Goal: Information Seeking & Learning: Learn about a topic

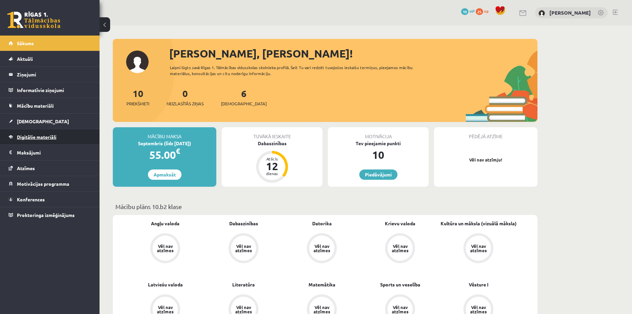
click at [36, 136] on span "Digitālie materiāli" at bounding box center [36, 137] width 39 height 6
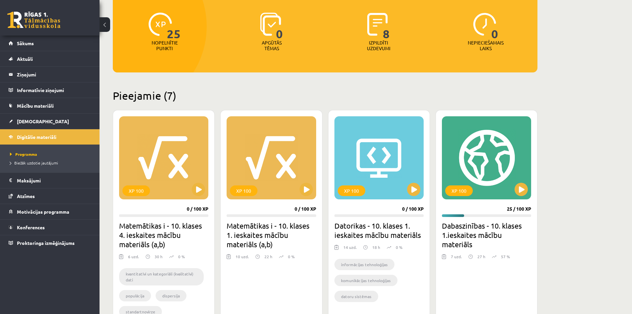
scroll to position [166, 0]
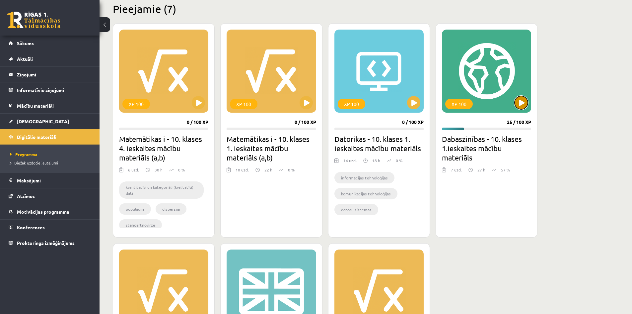
click at [521, 106] on button at bounding box center [521, 102] width 13 height 13
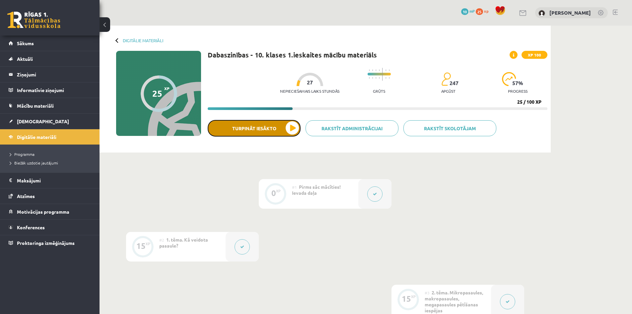
click at [247, 130] on button "Turpināt iesākto" at bounding box center [254, 128] width 93 height 17
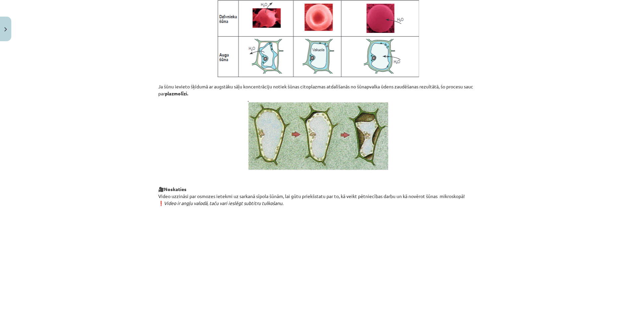
scroll to position [707, 0]
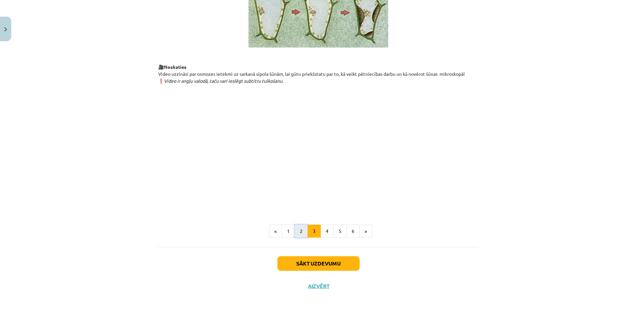
click at [295, 228] on button "2" at bounding box center [301, 230] width 13 height 13
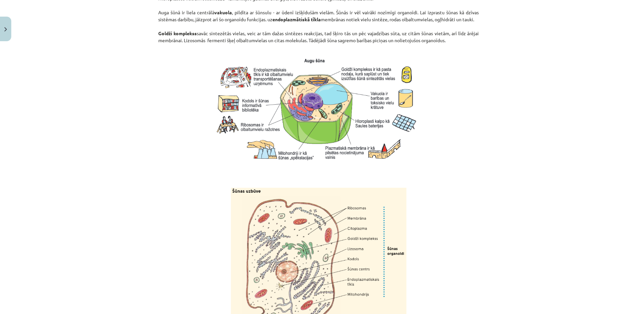
scroll to position [762, 0]
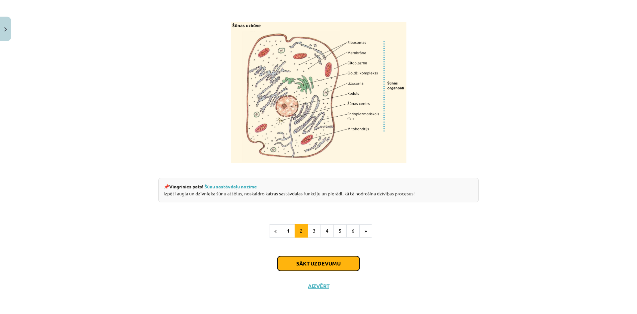
click at [303, 262] on button "Sākt uzdevumu" at bounding box center [318, 263] width 82 height 15
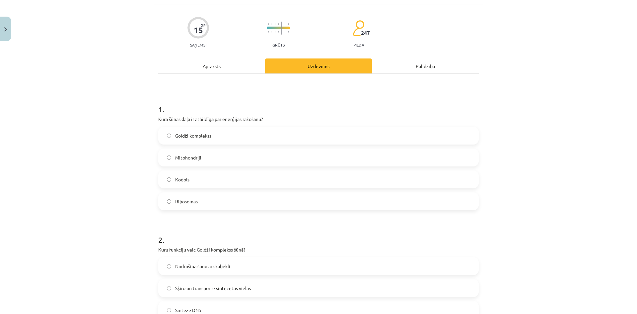
scroll to position [17, 0]
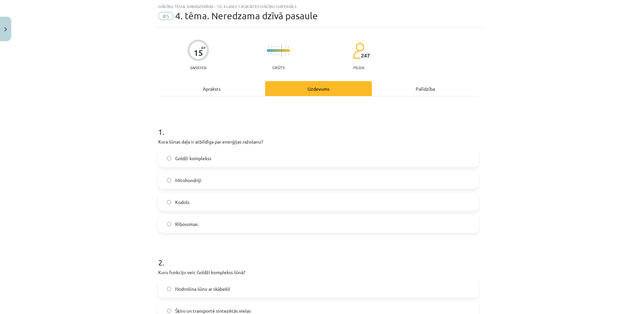
click at [209, 180] on label "Mitohondriji" at bounding box center [318, 180] width 319 height 17
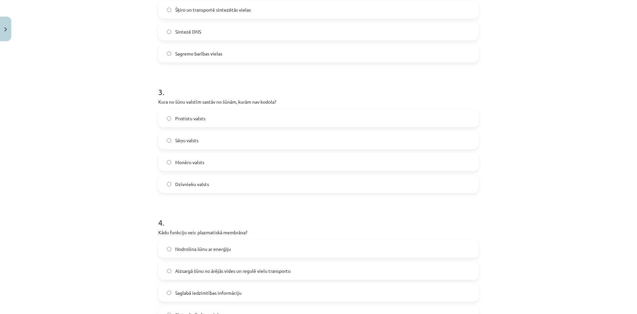
scroll to position [249, 0]
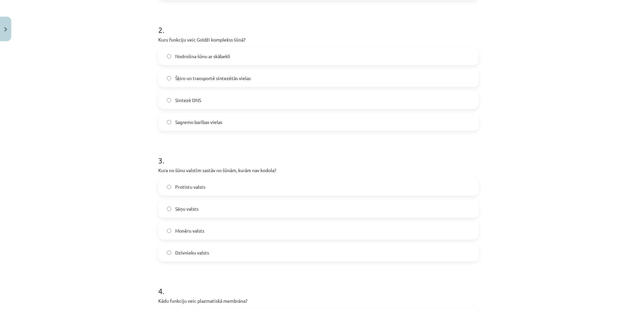
click at [206, 75] on span "Šķiro un transportē sintezētās vielas" at bounding box center [213, 78] width 76 height 7
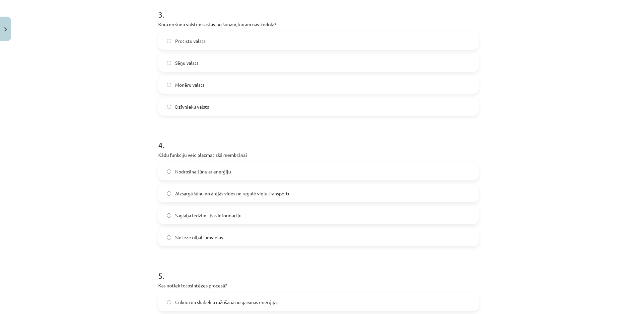
scroll to position [348, 0]
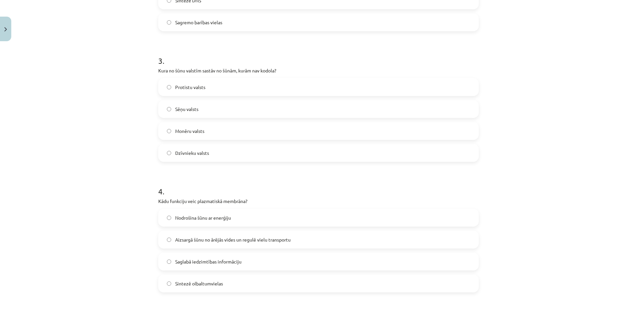
click at [189, 132] on span "Monēru valsts" at bounding box center [189, 130] width 29 height 7
click at [231, 241] on span "Aizsargā šūnu no ārējās vides un regulē vielu transportu" at bounding box center [232, 239] width 115 height 7
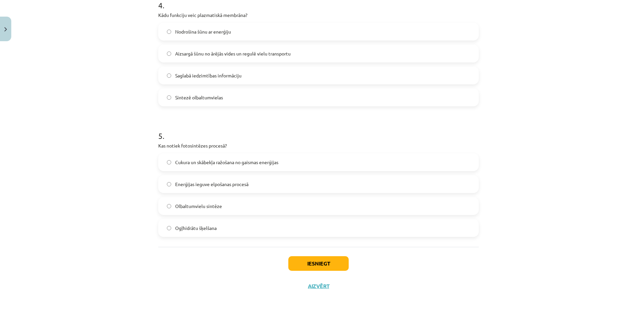
click at [197, 163] on span "Cukura un skābekļa ražošana no gaismas enerģijas" at bounding box center [226, 162] width 103 height 7
click at [313, 262] on button "Iesniegt" at bounding box center [318, 263] width 60 height 15
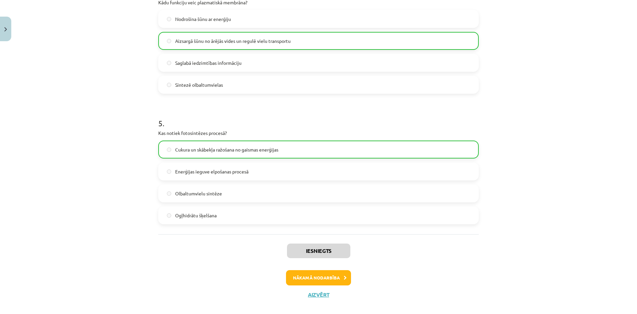
scroll to position [555, 0]
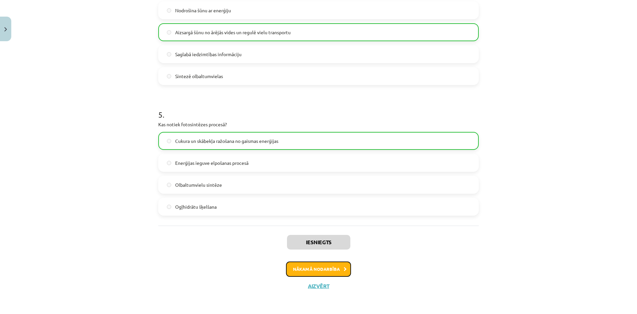
click at [311, 267] on button "Nākamā nodarbība" at bounding box center [318, 268] width 65 height 15
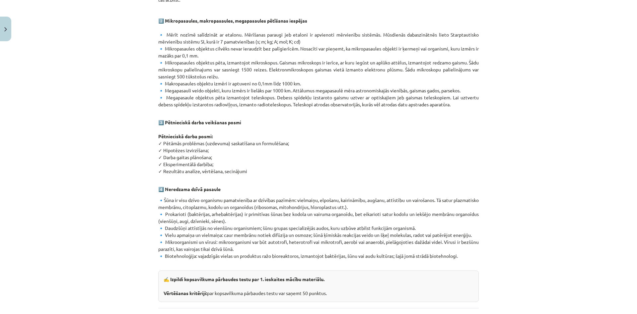
scroll to position [325, 0]
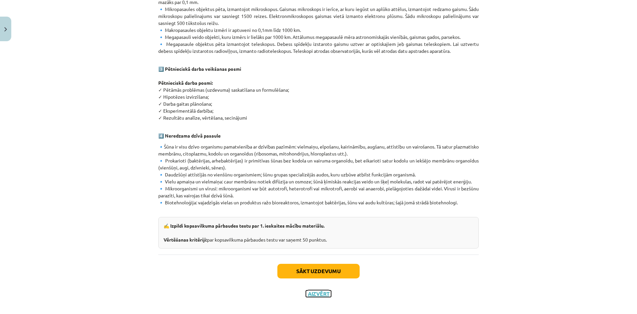
click at [314, 290] on button "Aizvērt" at bounding box center [318, 293] width 25 height 7
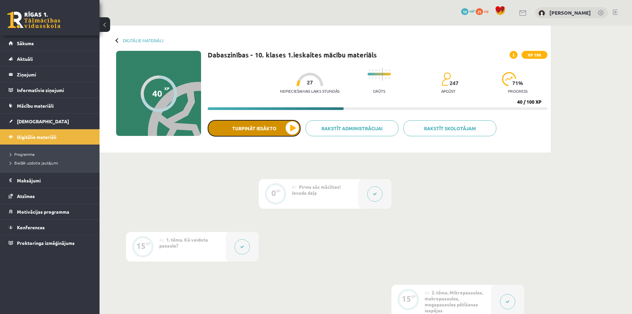
click at [270, 125] on button "Turpināt iesākto" at bounding box center [254, 128] width 93 height 17
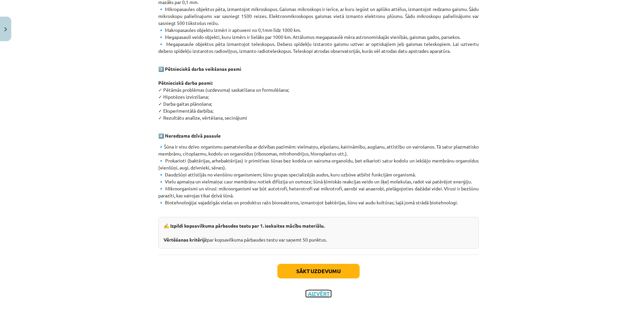
click at [310, 290] on button "Aizvērt" at bounding box center [318, 293] width 25 height 7
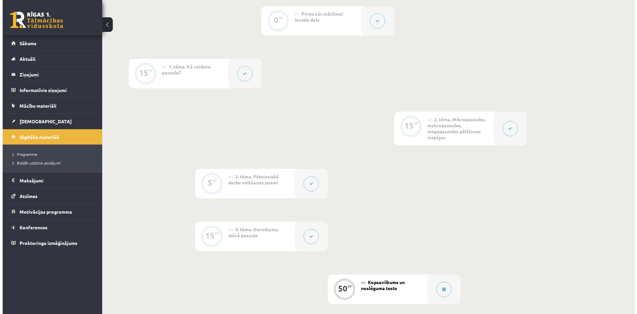
scroll to position [133, 0]
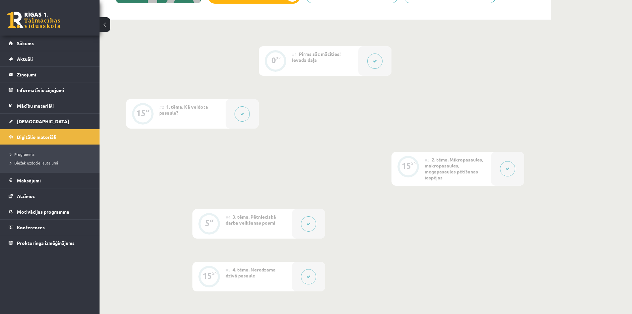
click at [244, 117] on button at bounding box center [242, 113] width 15 height 15
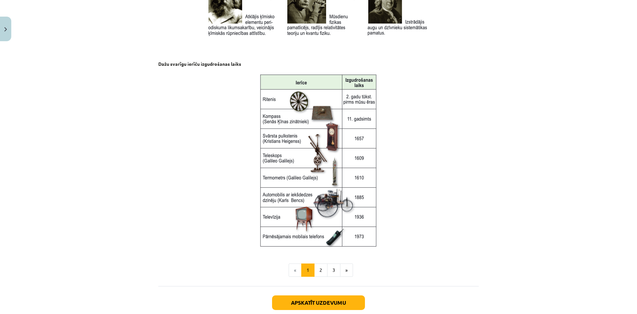
scroll to position [845, 0]
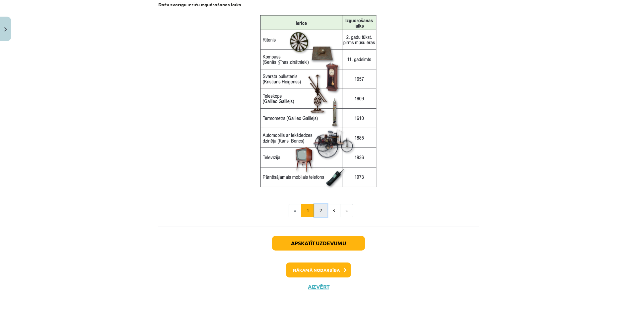
click at [319, 210] on button "2" at bounding box center [320, 210] width 13 height 13
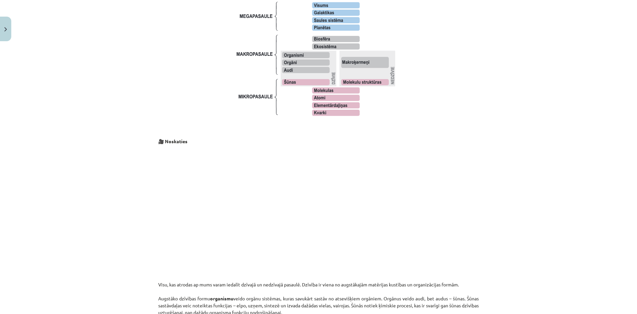
scroll to position [958, 0]
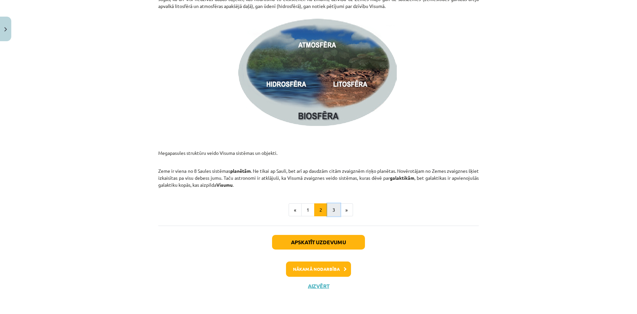
click at [333, 210] on button "3" at bounding box center [333, 209] width 13 height 13
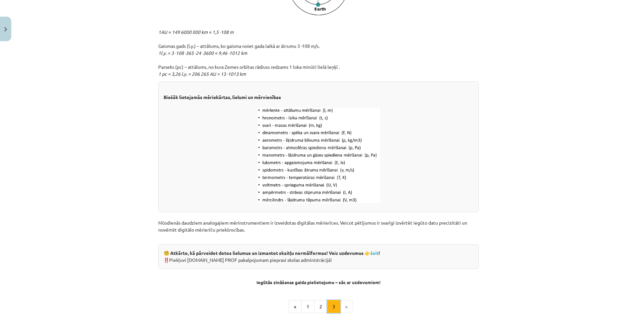
scroll to position [826, 0]
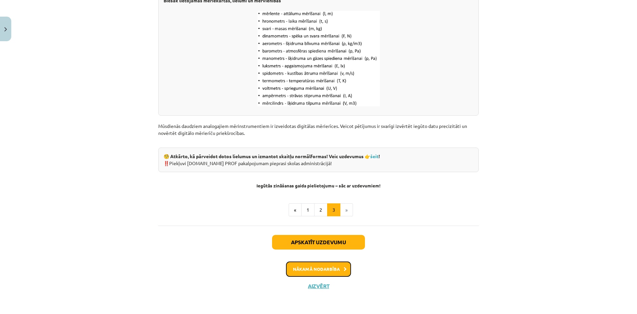
click at [326, 267] on button "Nākamā nodarbība" at bounding box center [318, 268] width 65 height 15
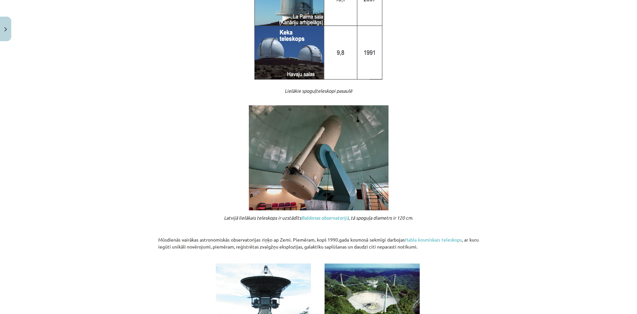
scroll to position [684, 0]
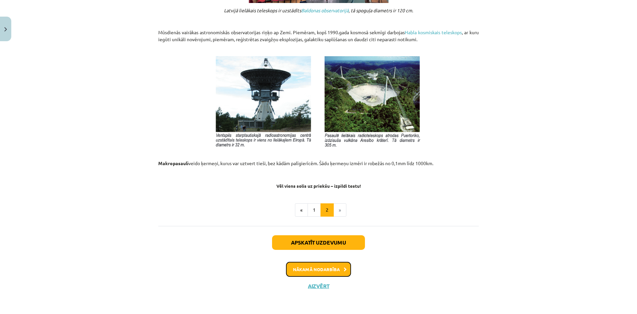
click at [326, 271] on button "Nākamā nodarbība" at bounding box center [318, 268] width 65 height 15
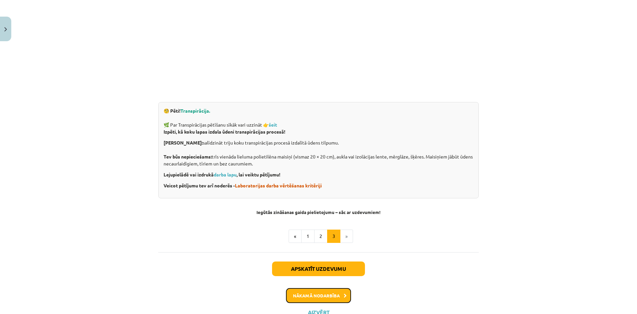
scroll to position [193, 0]
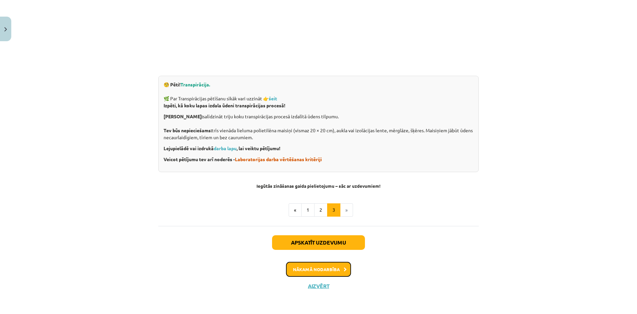
click at [327, 270] on button "Nākamā nodarbība" at bounding box center [318, 268] width 65 height 15
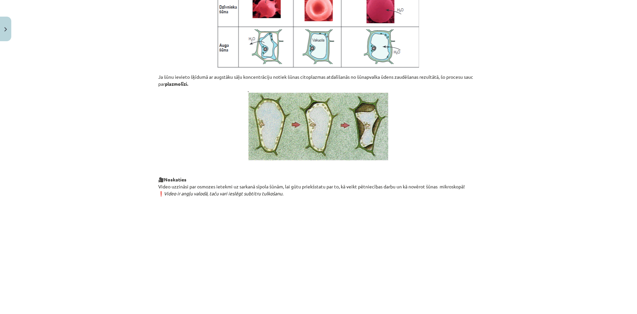
scroll to position [728, 0]
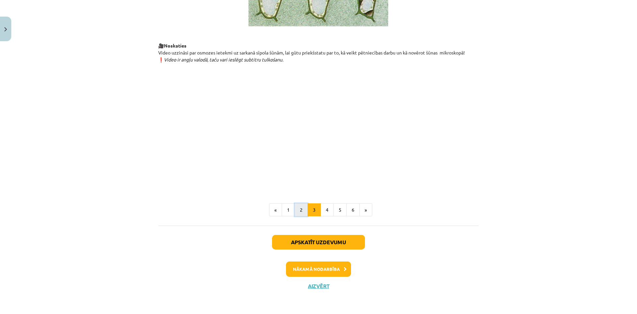
click at [300, 210] on button "2" at bounding box center [301, 209] width 13 height 13
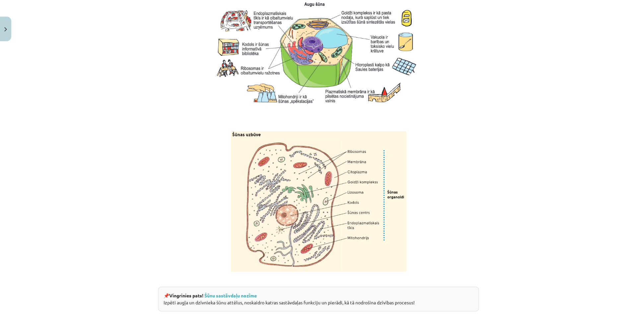
scroll to position [783, 0]
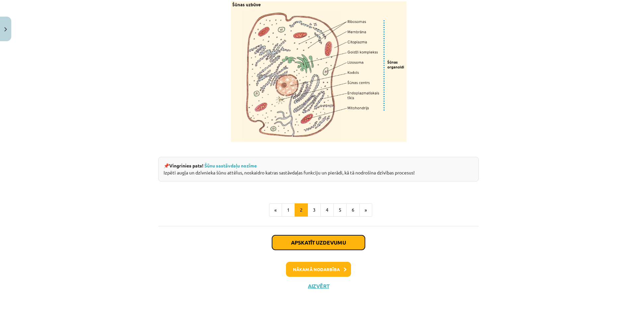
click at [325, 242] on button "Apskatīt uzdevumu" at bounding box center [318, 242] width 93 height 15
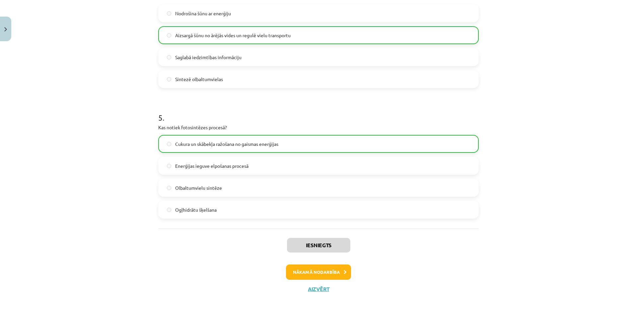
scroll to position [555, 0]
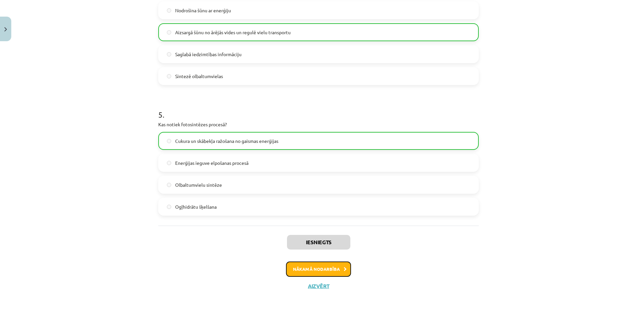
click at [331, 266] on button "Nākamā nodarbība" at bounding box center [318, 268] width 65 height 15
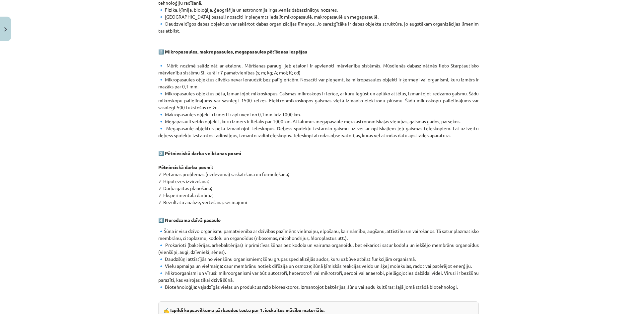
scroll to position [325, 0]
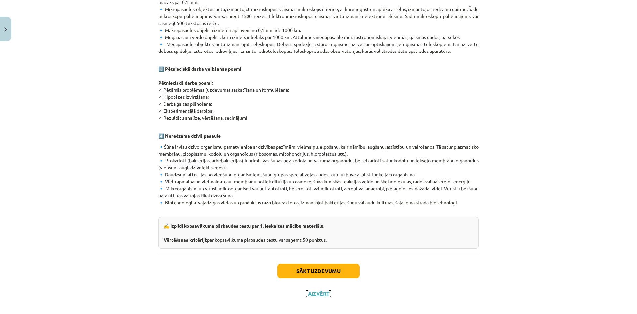
click at [325, 290] on button "Aizvērt" at bounding box center [318, 293] width 25 height 7
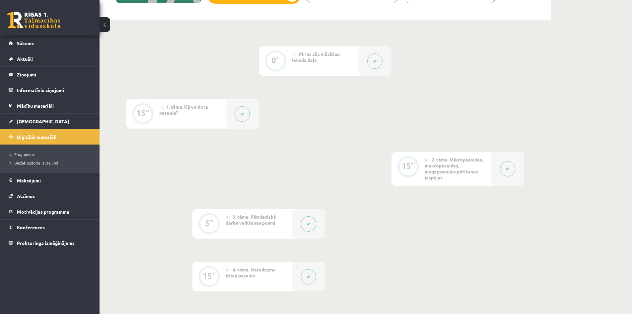
click at [245, 114] on button at bounding box center [242, 113] width 15 height 15
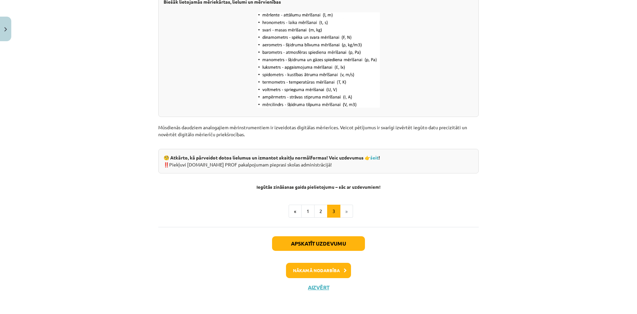
scroll to position [826, 0]
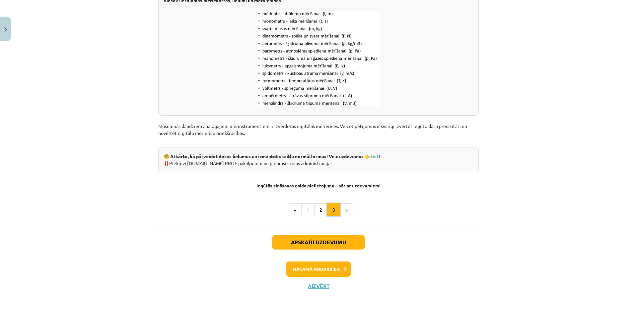
click at [331, 209] on button "3" at bounding box center [333, 209] width 13 height 13
click at [347, 210] on li "»" at bounding box center [346, 209] width 13 height 13
click at [326, 267] on button "Nākamā nodarbība" at bounding box center [318, 268] width 65 height 15
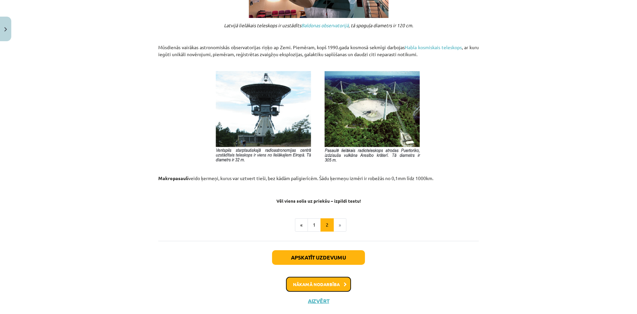
scroll to position [680, 0]
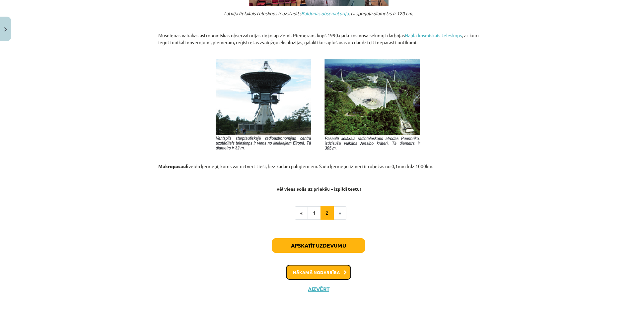
click at [321, 270] on button "Nākamā nodarbība" at bounding box center [318, 271] width 65 height 15
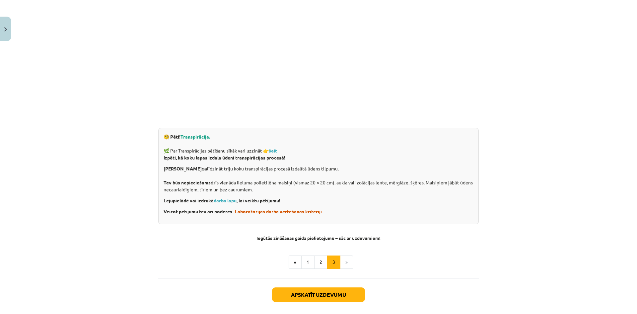
scroll to position [193, 0]
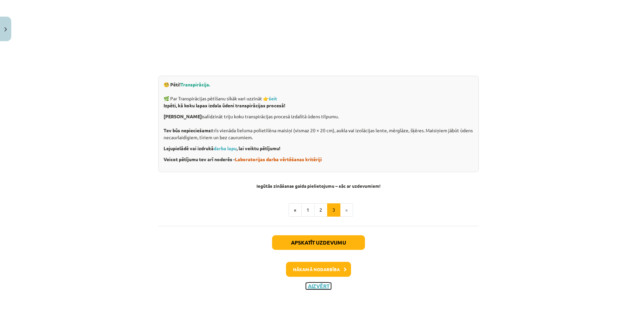
click at [310, 285] on button "Aizvērt" at bounding box center [318, 285] width 25 height 7
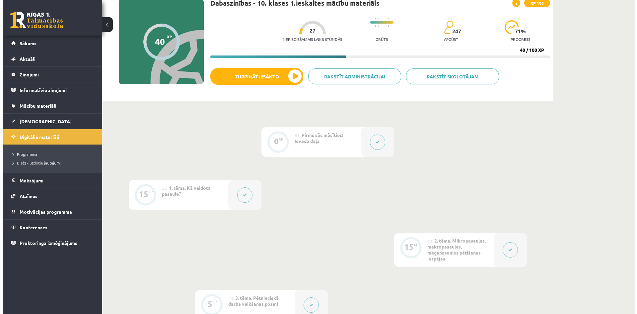
scroll to position [0, 0]
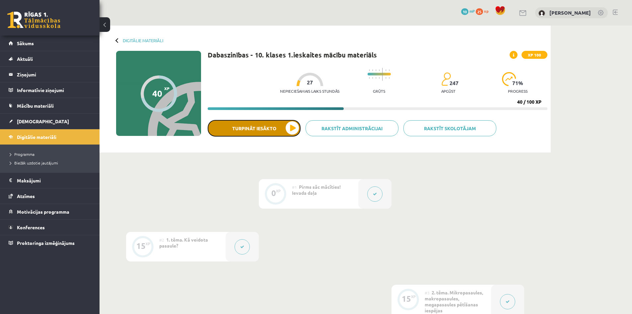
click at [294, 131] on button "Turpināt iesākto" at bounding box center [254, 128] width 93 height 17
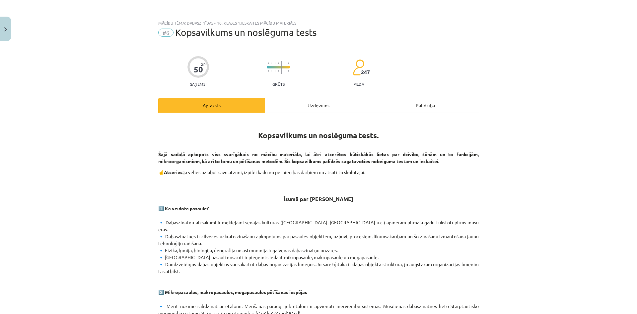
scroll to position [325, 0]
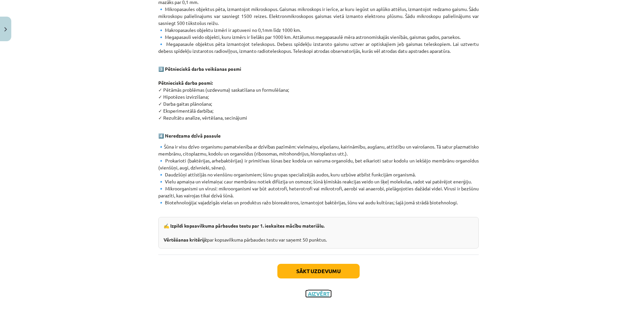
click at [320, 290] on button "Aizvērt" at bounding box center [318, 293] width 25 height 7
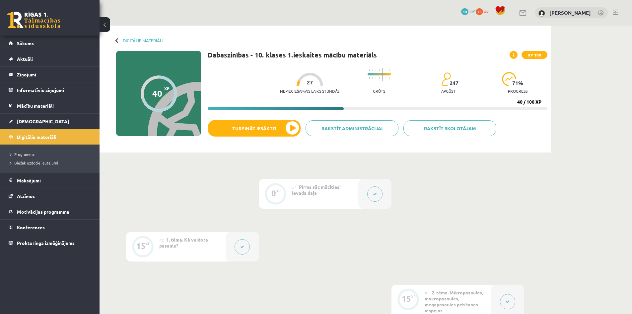
click at [241, 247] on icon at bounding box center [242, 247] width 4 height 4
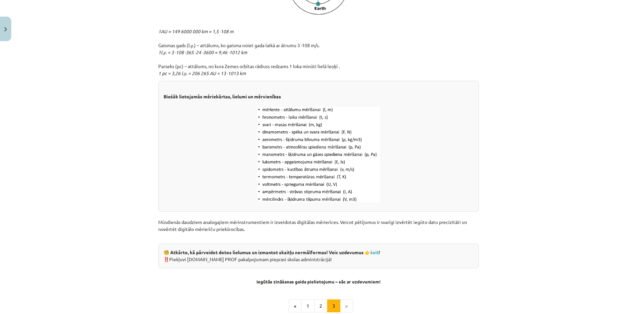
scroll to position [826, 0]
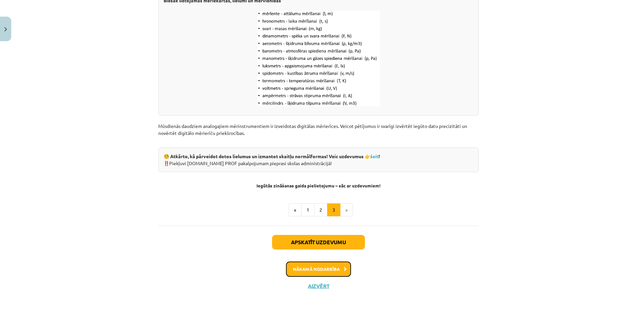
click at [312, 266] on button "Nākamā nodarbība" at bounding box center [318, 268] width 65 height 15
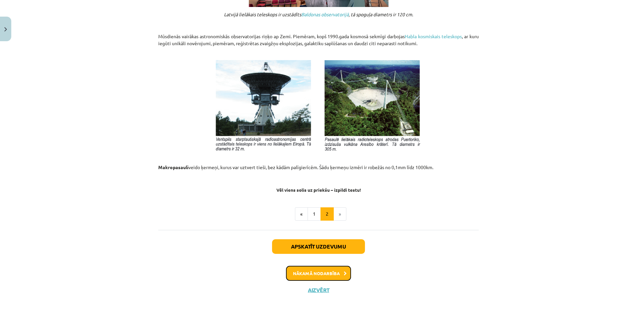
scroll to position [684, 0]
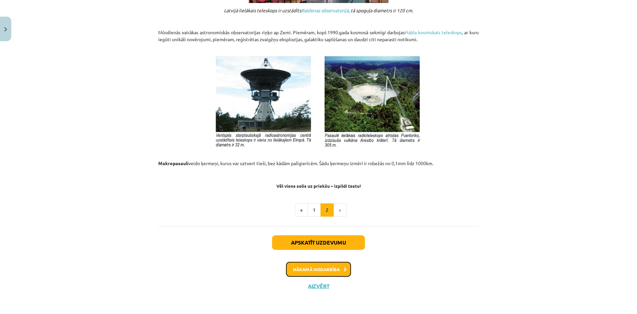
click at [315, 269] on button "Nākamā nodarbība" at bounding box center [318, 268] width 65 height 15
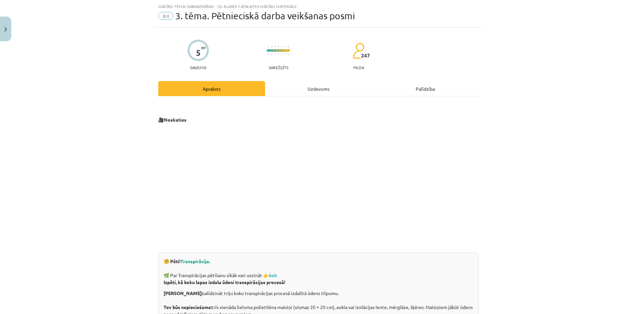
scroll to position [193, 0]
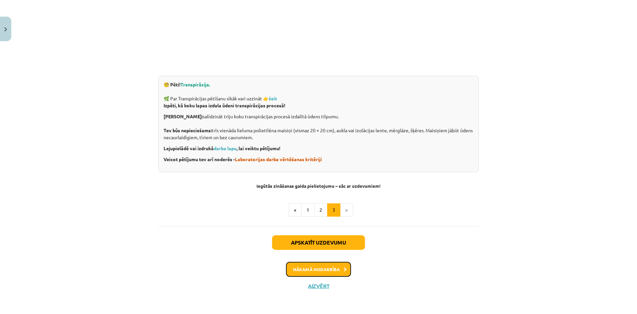
click at [324, 273] on button "Nākamā nodarbība" at bounding box center [318, 268] width 65 height 15
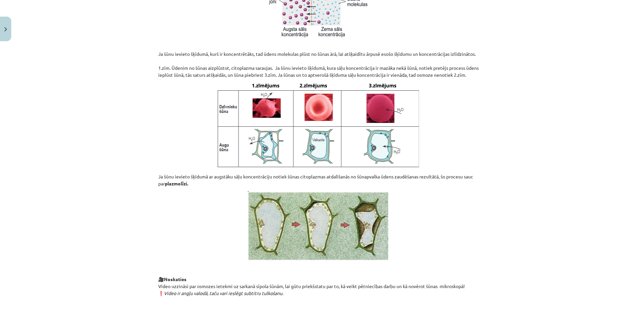
scroll to position [713, 0]
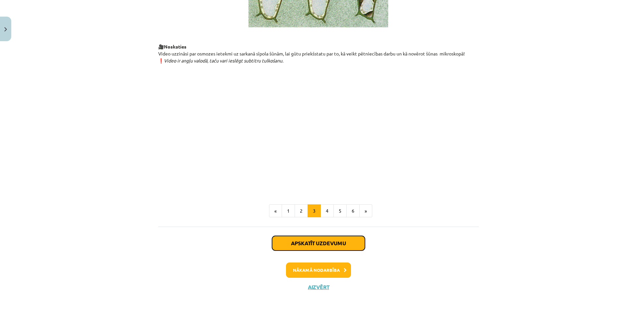
click at [313, 250] on button "Apskatīt uzdevumu" at bounding box center [318, 243] width 93 height 15
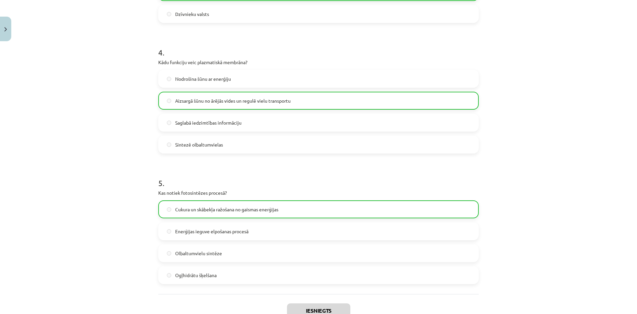
scroll to position [555, 0]
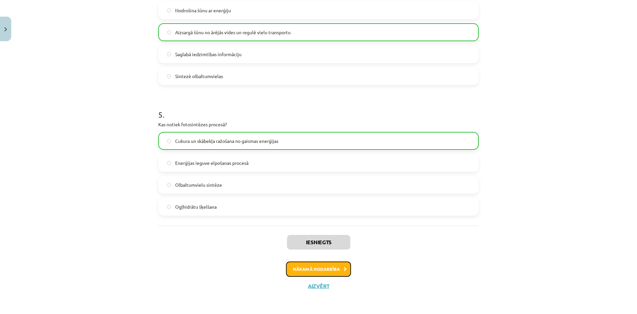
click at [320, 265] on button "Nākamā nodarbība" at bounding box center [318, 268] width 65 height 15
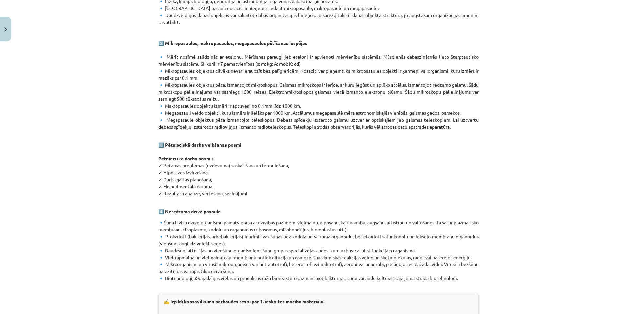
scroll to position [325, 0]
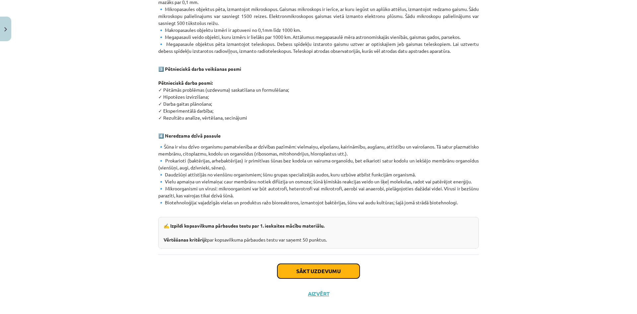
click at [316, 263] on button "Sākt uzdevumu" at bounding box center [318, 270] width 82 height 15
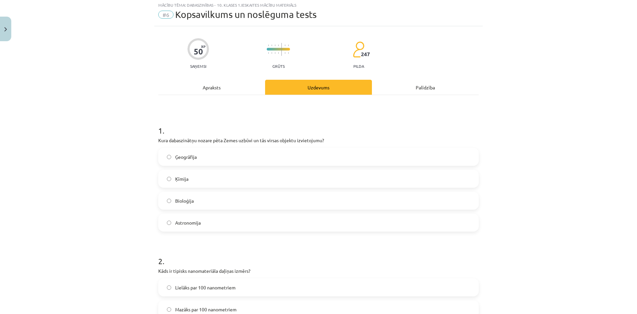
scroll to position [17, 0]
click at [217, 87] on div "Apraksts" at bounding box center [211, 88] width 107 height 15
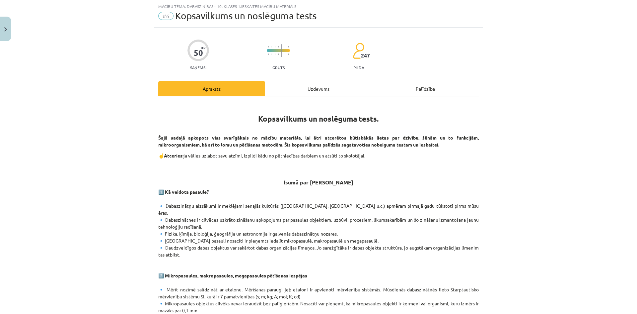
click at [302, 91] on div "Uzdevums" at bounding box center [318, 88] width 107 height 15
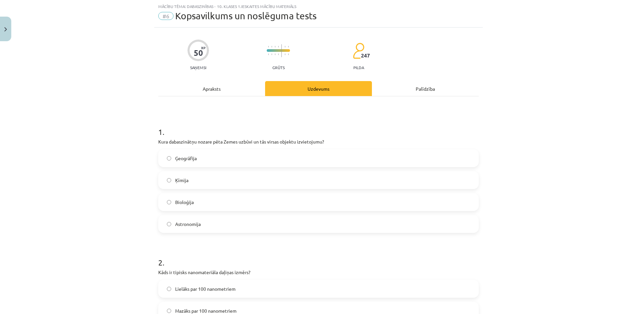
click at [177, 159] on span "Ģeogrāfija" at bounding box center [186, 158] width 22 height 7
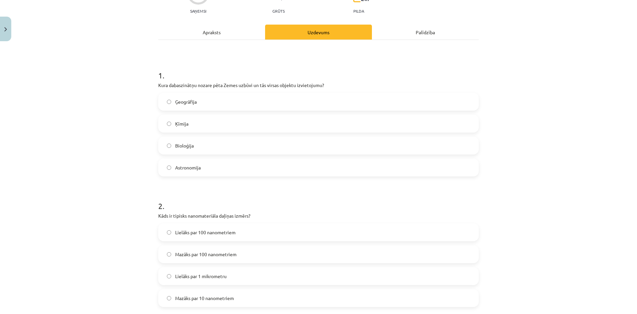
scroll to position [149, 0]
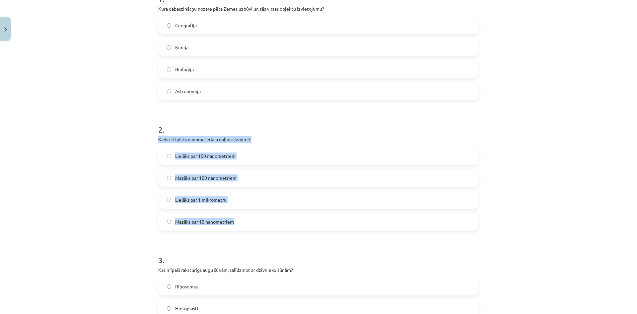
drag, startPoint x: 154, startPoint y: 137, endPoint x: 249, endPoint y: 221, distance: 126.0
copy div "Kāds ir tipisks nanomateriāla daļiņas izmērs? Lielāks par 100 nanometriem Mazāk…"
click at [321, 136] on p "Kāds ir tipisks nanomateriāla daļiņas izmērs?" at bounding box center [318, 139] width 321 height 7
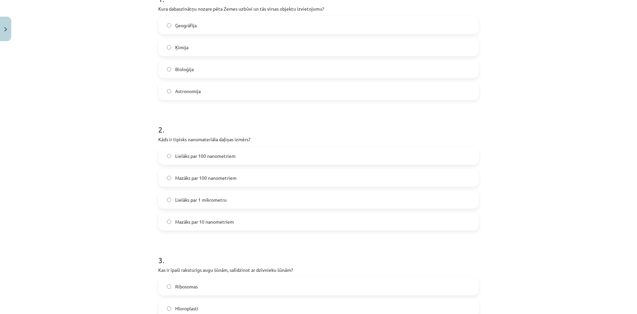
click at [259, 177] on label "Mazāks par 100 nanometriem" at bounding box center [318, 177] width 319 height 17
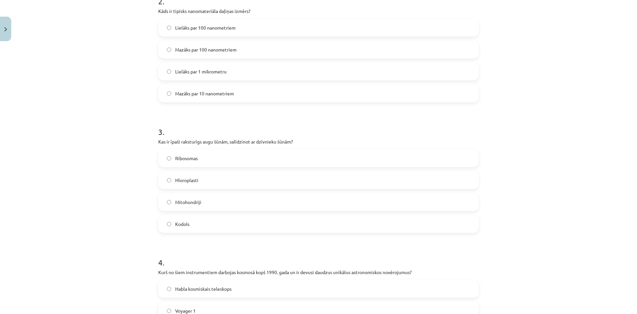
scroll to position [282, 0]
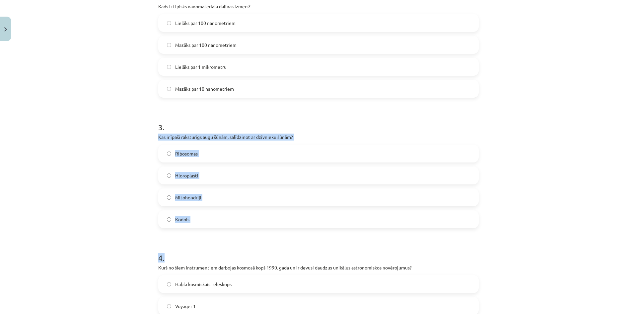
drag, startPoint x: 156, startPoint y: 136, endPoint x: 273, endPoint y: 230, distance: 149.9
click at [151, 139] on div "Mācību tēma: Dabaszinības - 10. klases 1.ieskaites mācību materiāls #6 Kopsavil…" at bounding box center [318, 157] width 637 height 314
drag, startPoint x: 157, startPoint y: 135, endPoint x: 203, endPoint y: 161, distance: 52.0
click at [203, 161] on div "3 . Kas ir īpaši raksturīgs augu šūnām, salīdzinot ar dzīvnieku šūnām? Ribosoma…" at bounding box center [318, 169] width 321 height 117
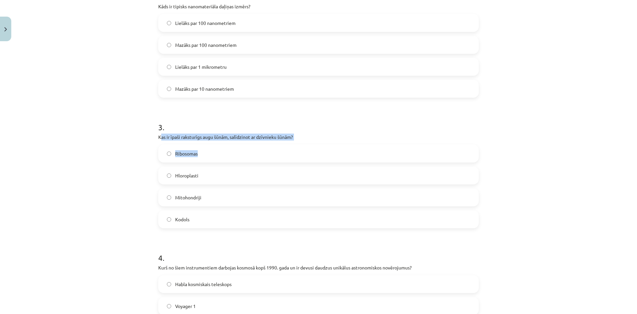
click at [143, 148] on div "Mācību tēma: Dabaszinības - 10. klases 1.ieskaites mācību materiāls #6 Kopsavil…" at bounding box center [318, 157] width 637 height 314
drag, startPoint x: 153, startPoint y: 137, endPoint x: 197, endPoint y: 198, distance: 75.5
copy div "Kas ir īpaši raksturīgs augu šūnām, salīdzinot ar dzīvnieku šūnām? Ribosomas Hl…"
click at [88, 171] on div "Mācību tēma: Dabaszinības - 10. klases 1.ieskaites mācību materiāls #6 Kopsavil…" at bounding box center [318, 157] width 637 height 314
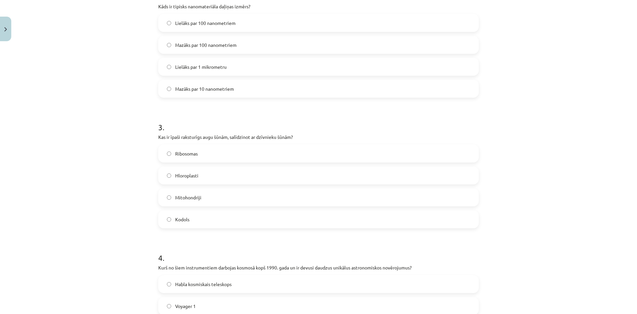
click at [215, 171] on label "Hloroplasti" at bounding box center [318, 175] width 319 height 17
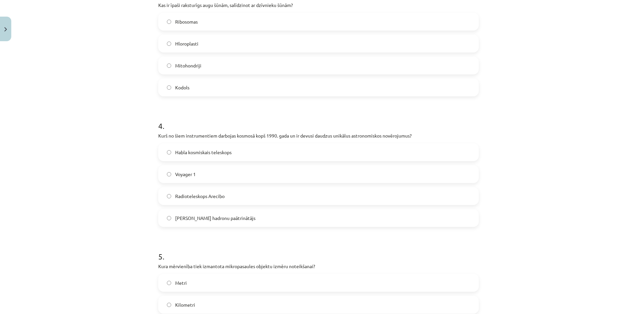
scroll to position [415, 0]
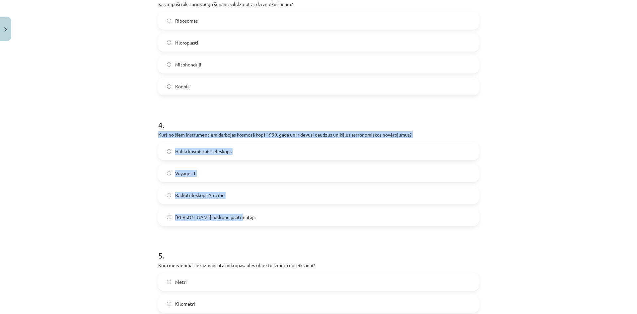
drag, startPoint x: 156, startPoint y: 131, endPoint x: 239, endPoint y: 216, distance: 119.7
click at [239, 216] on div "4 . Kurš no šiem instrumentiem darbojas kosmosā kopš 1990. gada un ir devusi da…" at bounding box center [318, 167] width 321 height 117
copy div "Kurš no šiem instrumentiem darbojas kosmosā kopš 1990. gada un ir devusi daudzu…"
click at [250, 151] on label "Habla kosmiskais teleskops" at bounding box center [318, 151] width 319 height 17
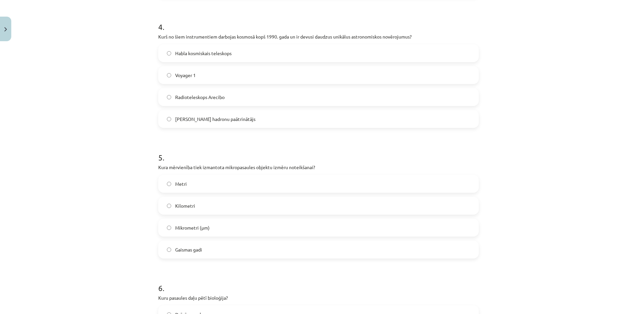
scroll to position [514, 0]
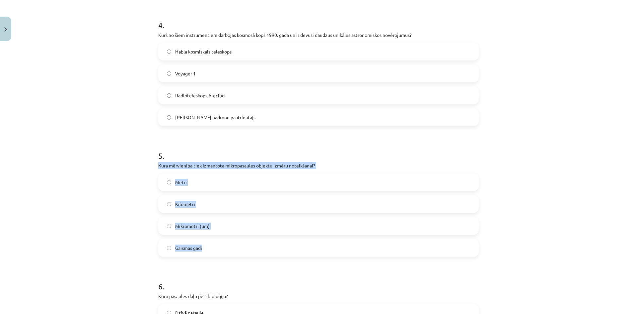
drag, startPoint x: 156, startPoint y: 164, endPoint x: 235, endPoint y: 253, distance: 119.4
click at [235, 253] on div "5 . Kura mērvienība tiek izmantota mikropasaules objektu izmēru noteikšanai? Me…" at bounding box center [318, 197] width 321 height 117
copy div "Kura mērvienība tiek izmantota mikropasaules objektu izmēru noteikšanai? Metri …"
click at [128, 241] on div "Mācību tēma: Dabaszinības - 10. klases 1.ieskaites mācību materiāls #6 Kopsavil…" at bounding box center [318, 157] width 637 height 314
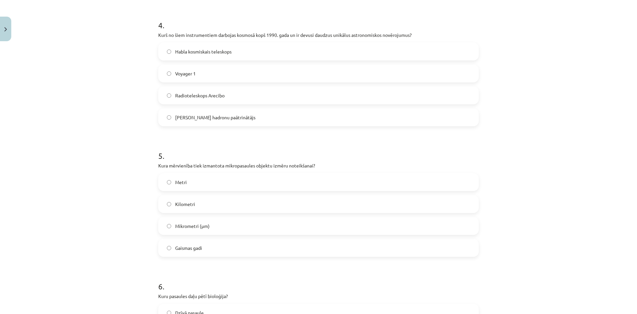
click at [187, 227] on span "Mikrometri (μm)" at bounding box center [192, 225] width 35 height 7
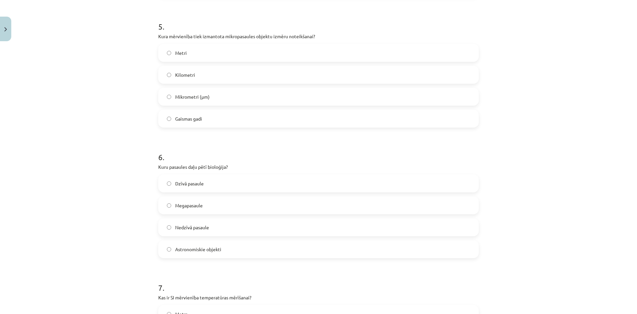
scroll to position [680, 0]
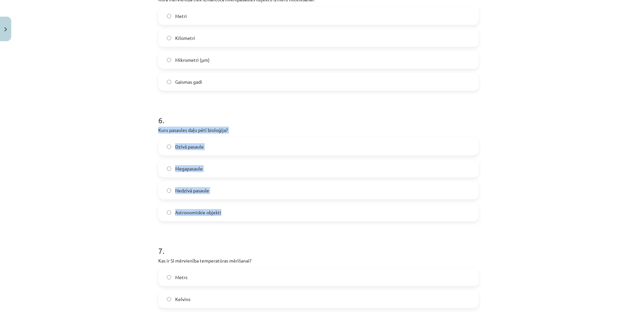
drag, startPoint x: 154, startPoint y: 129, endPoint x: 247, endPoint y: 214, distance: 125.6
click at [247, 214] on div "50 XP Saņemsi Grūts 247 pilda Apraksts Uzdevums Palīdzība 1 . Kura dabaszinātņu…" at bounding box center [318, 83] width 329 height 1439
click at [261, 134] on div "6 . Kuru pasaules daļu pētī bioloģija? Dzīvā pasaule Megapasaule Nedzīvā pasaul…" at bounding box center [318, 162] width 321 height 117
drag, startPoint x: 156, startPoint y: 131, endPoint x: 245, endPoint y: 217, distance: 123.7
click at [245, 217] on div "6 . Kuru pasaules daļu pētī bioloģija? Dzīvā pasaule Megapasaule Nedzīvā pasaul…" at bounding box center [318, 162] width 321 height 117
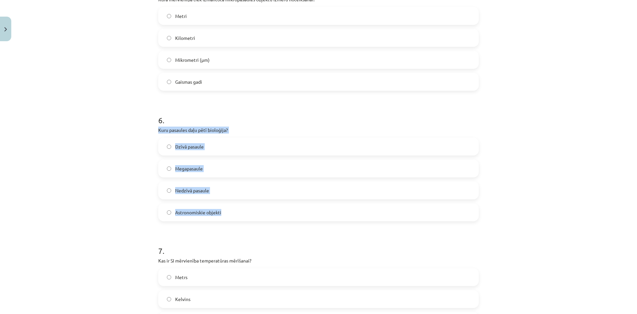
click at [199, 145] on span "Dzīvā pasaule" at bounding box center [189, 146] width 29 height 7
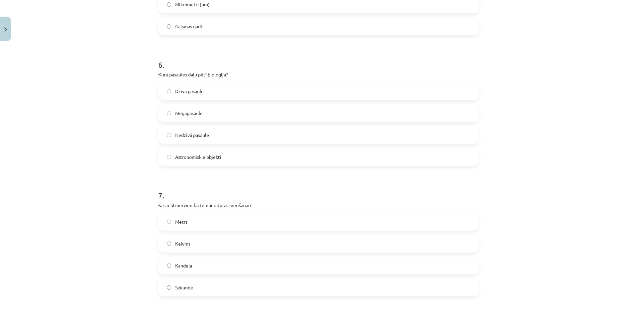
scroll to position [813, 0]
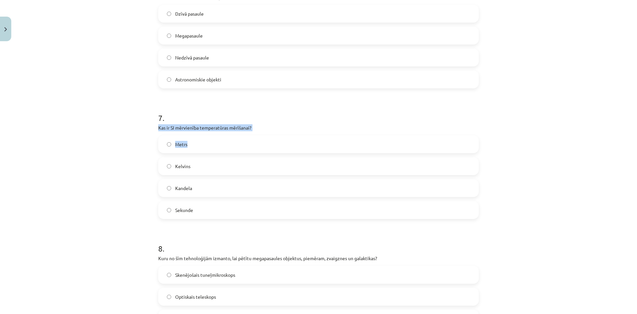
drag, startPoint x: 156, startPoint y: 125, endPoint x: 273, endPoint y: 130, distance: 117.9
click at [298, 132] on div "7 . Kas ir SI mērvienība temperatūras mērīšanai? Metrs Kelvins Kandela Sekunde" at bounding box center [318, 160] width 321 height 117
copy div "Kas ir SI mērvienība temperatūras mērīšanai? Metrs"
click at [192, 169] on label "Kelvins" at bounding box center [318, 166] width 319 height 17
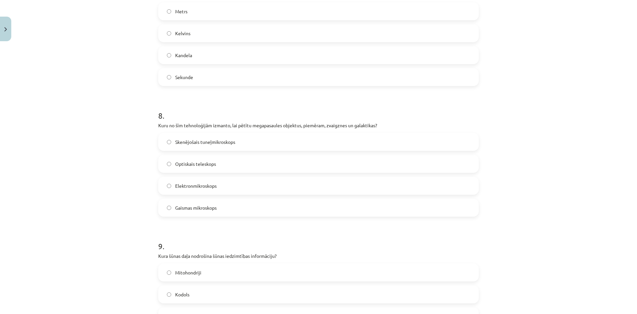
scroll to position [979, 0]
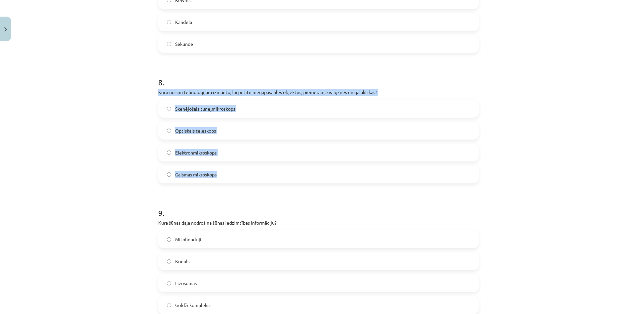
drag, startPoint x: 155, startPoint y: 88, endPoint x: 251, endPoint y: 176, distance: 130.4
copy div "Kuru no šīm tehnoloģijām izmanto, lai pētītu megapasaules objektus, piemēram, z…"
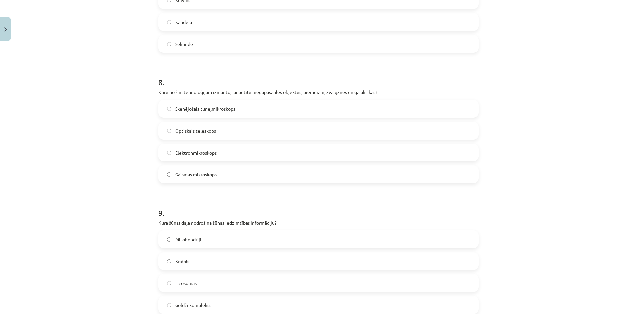
click at [55, 58] on div "Mācību tēma: Dabaszinības - 10. klases 1.ieskaites mācību materiāls #6 Kopsavil…" at bounding box center [318, 157] width 637 height 314
click at [193, 132] on span "Optiskais teleskops" at bounding box center [195, 130] width 41 height 7
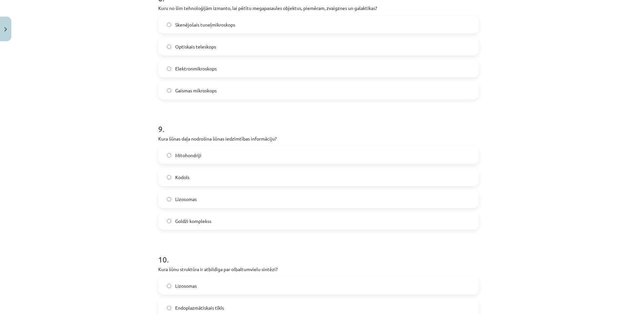
scroll to position [1078, 0]
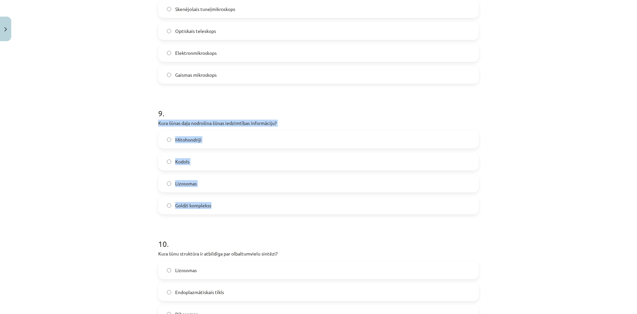
drag, startPoint x: 155, startPoint y: 121, endPoint x: 288, endPoint y: 204, distance: 156.5
copy div "Kura šūnas daļa nodrošina šūnas iedzimtības informāciju? Mitohondriji Kodols Li…"
click at [198, 165] on label "Kodols" at bounding box center [318, 161] width 319 height 17
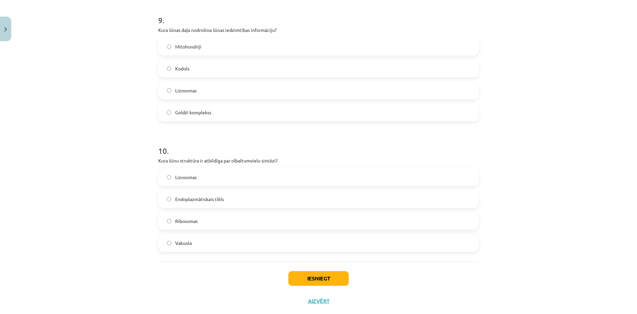
scroll to position [1178, 0]
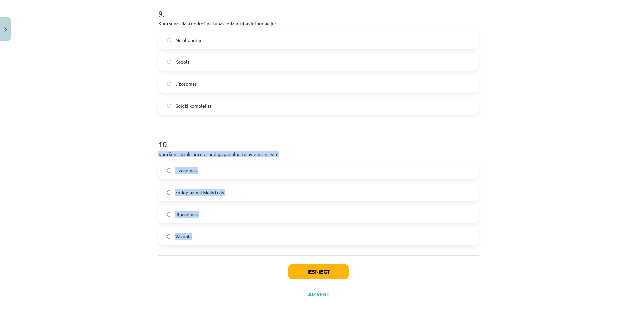
drag, startPoint x: 156, startPoint y: 153, endPoint x: 241, endPoint y: 237, distance: 119.0
click at [242, 239] on div "10 . Kura šūnu struktūra ir atbildīga par olbaltumvielu sintēzi? Lizosomas Endo…" at bounding box center [318, 186] width 321 height 117
click at [227, 153] on p "Kura šūnu struktūra ir atbildīga par olbaltumvielu sintēzi?" at bounding box center [318, 153] width 321 height 7
drag, startPoint x: 153, startPoint y: 154, endPoint x: 230, endPoint y: 238, distance: 113.9
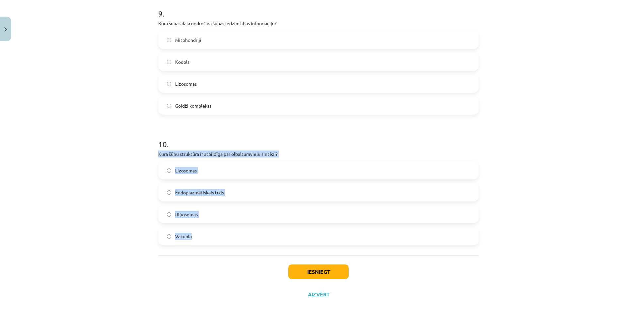
copy div "Kura šūnu struktūra ir atbildīga par olbaltumvielu sintēzi? Lizosomas Endoplazm…"
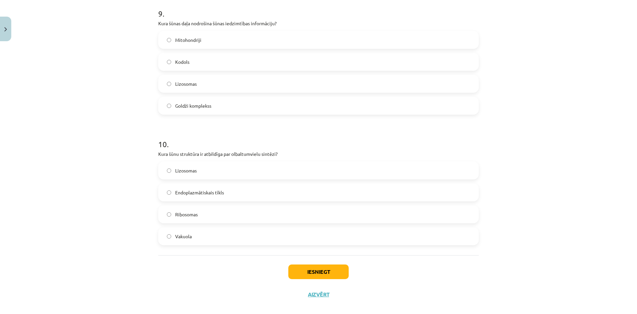
click at [145, 258] on div "Mācību tēma: Dabaszinības - 10. klases 1.ieskaites mācību materiāls #6 Kopsavil…" at bounding box center [318, 157] width 637 height 314
click at [181, 214] on span "Ribosomas" at bounding box center [186, 214] width 23 height 7
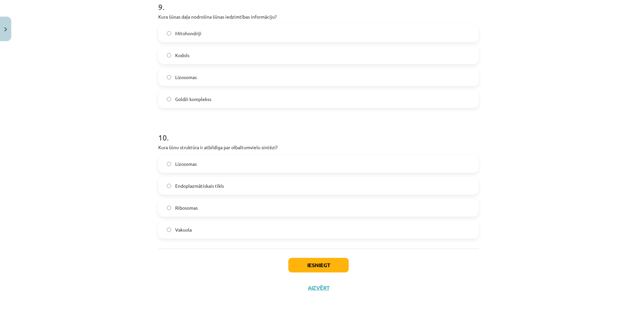
scroll to position [1186, 0]
click at [337, 262] on button "Iesniegt" at bounding box center [318, 263] width 60 height 15
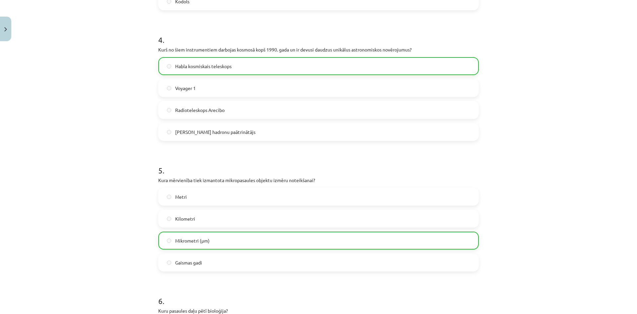
scroll to position [1208, 0]
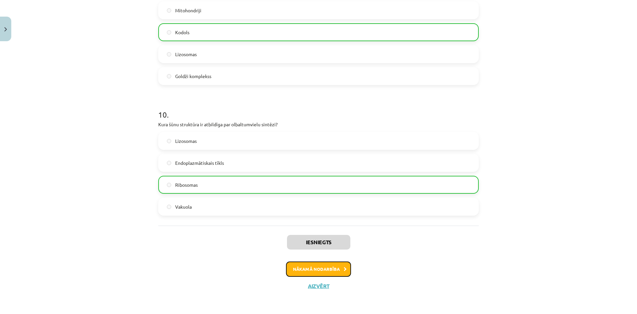
click at [329, 267] on button "Nākamā nodarbība" at bounding box center [318, 268] width 65 height 15
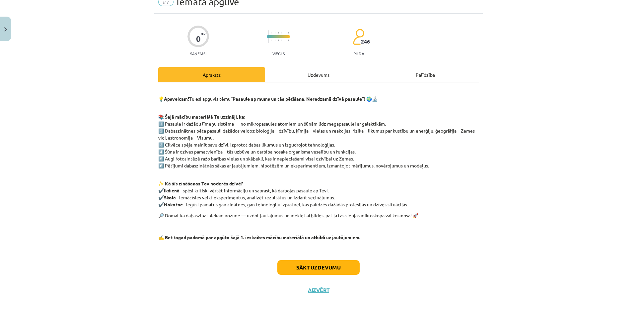
scroll to position [35, 0]
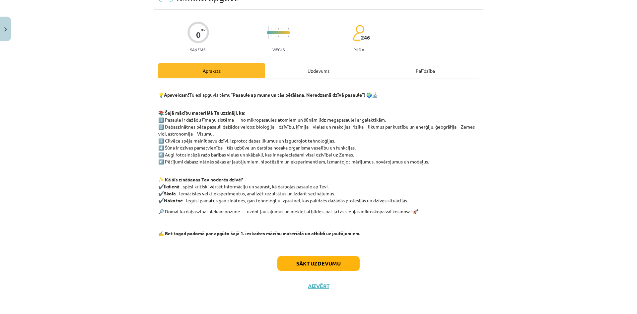
click at [311, 64] on div "Uzdevums" at bounding box center [318, 70] width 107 height 15
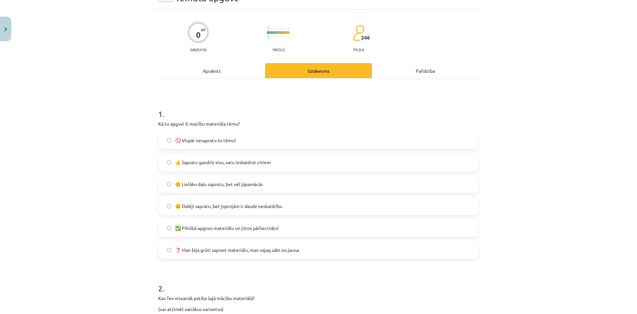
scroll to position [17, 0]
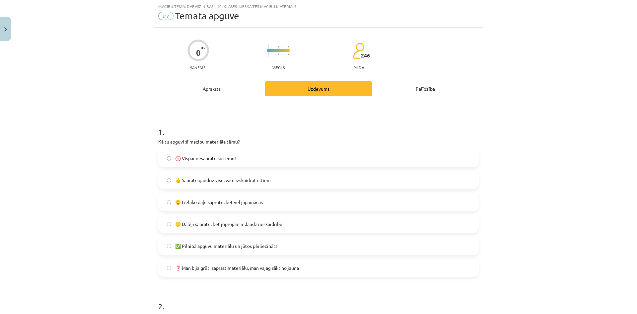
click at [224, 85] on div "Apraksts" at bounding box center [211, 88] width 107 height 15
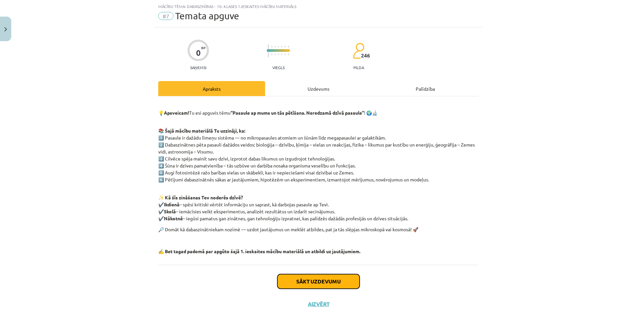
click at [314, 276] on button "Sākt uzdevumu" at bounding box center [318, 281] width 82 height 15
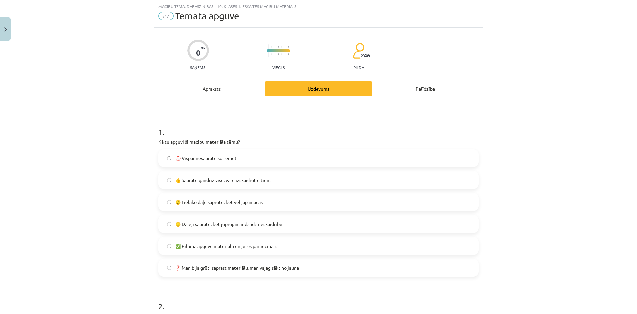
click at [426, 90] on div "Palīdzība" at bounding box center [425, 88] width 107 height 15
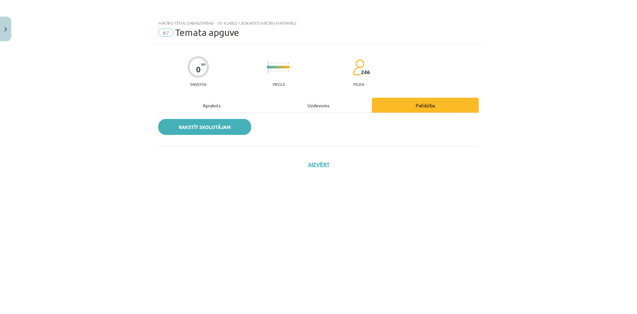
click at [236, 129] on link "Rakstīt skolotājam" at bounding box center [204, 127] width 93 height 16
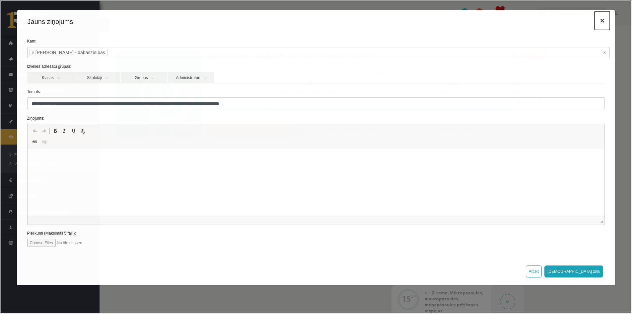
click at [599, 21] on button "×" at bounding box center [601, 20] width 15 height 19
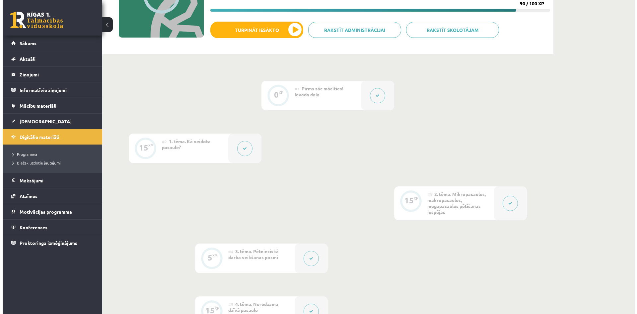
scroll to position [232, 0]
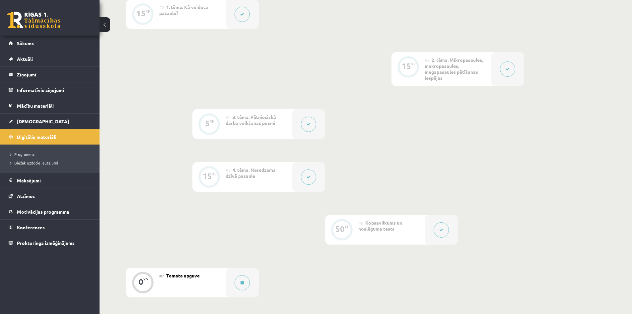
click at [311, 124] on button at bounding box center [308, 123] width 15 height 15
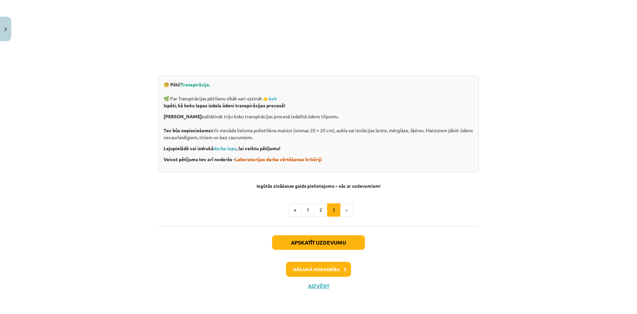
scroll to position [0, 0]
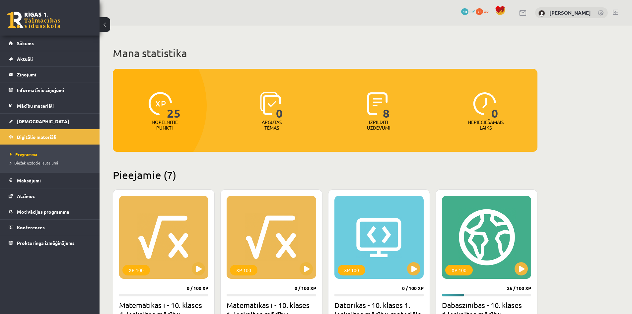
scroll to position [166, 0]
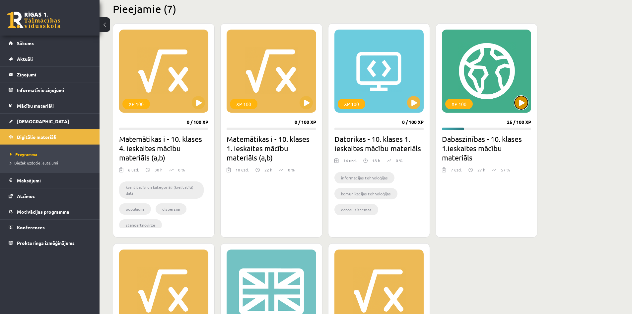
click at [517, 103] on button at bounding box center [521, 102] width 13 height 13
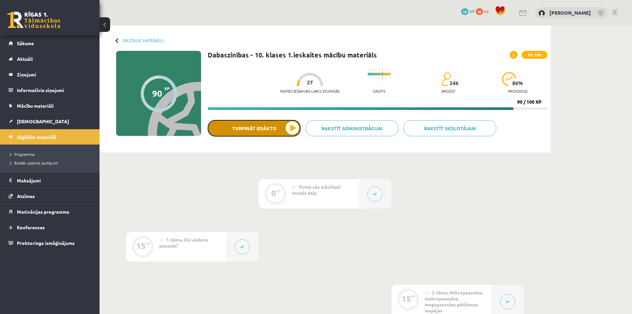
click at [264, 131] on button "Turpināt iesākto" at bounding box center [254, 128] width 93 height 17
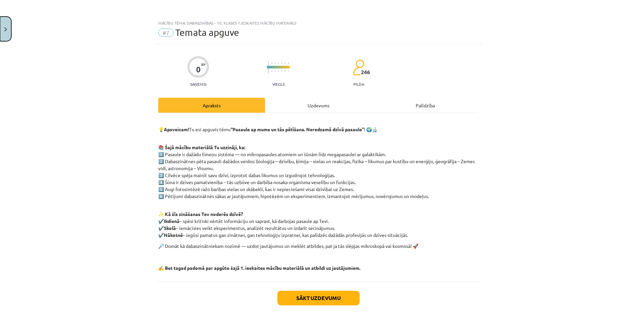
click at [4, 27] on button "Close" at bounding box center [5, 29] width 11 height 25
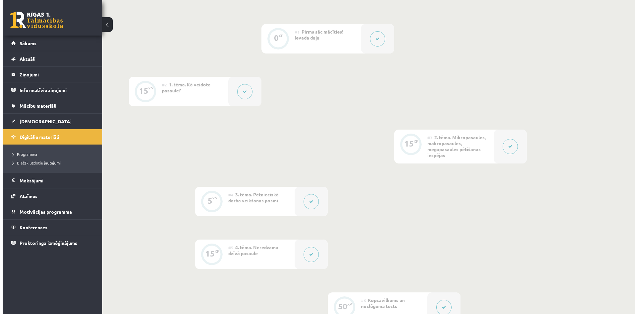
scroll to position [66, 0]
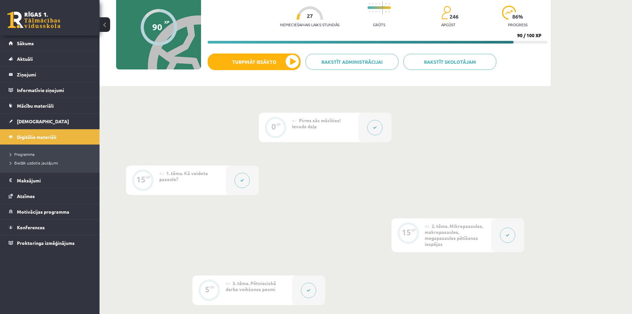
click at [503, 236] on button at bounding box center [507, 234] width 15 height 15
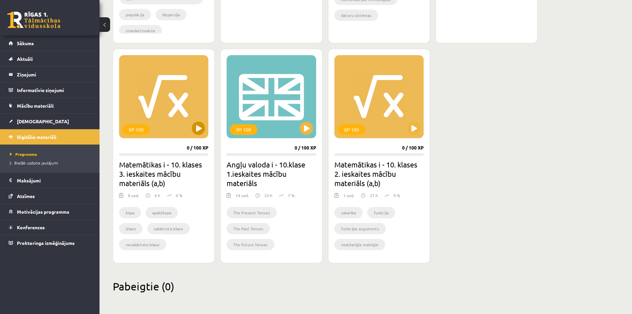
scroll to position [128, 0]
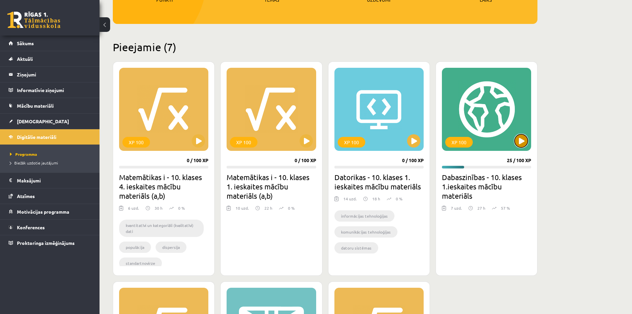
click at [518, 143] on button at bounding box center [521, 140] width 13 height 13
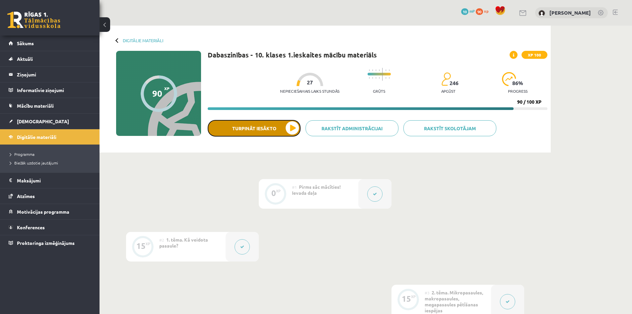
click at [262, 127] on button "Turpināt iesākto" at bounding box center [254, 128] width 93 height 17
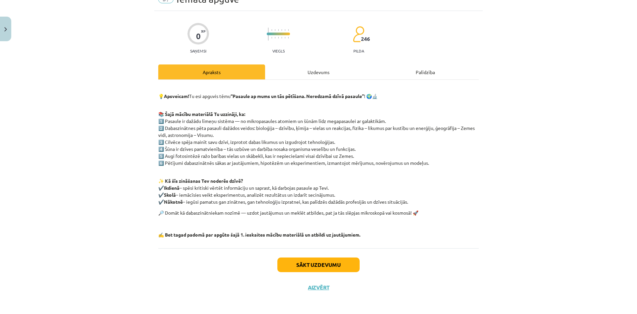
scroll to position [35, 0]
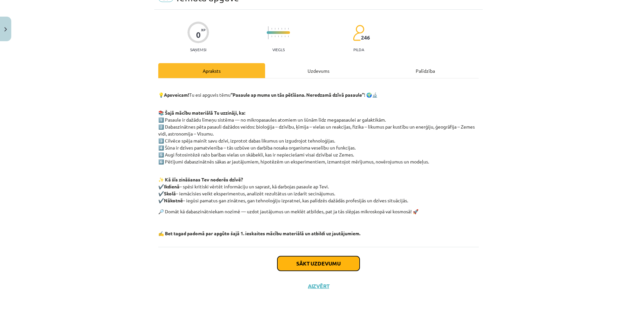
click at [332, 259] on button "Sākt uzdevumu" at bounding box center [318, 263] width 82 height 15
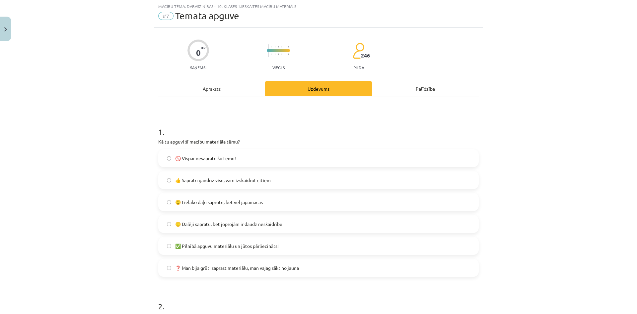
click at [188, 201] on span "🙂 Lielāko daļu saprotu, bet vēl jāpamācās" at bounding box center [219, 201] width 88 height 7
click at [239, 224] on span "😐 Dalēji sapratu, bet joprojām ir daudz neskaidrību" at bounding box center [228, 223] width 107 height 7
click at [207, 201] on span "🙂 Lielāko daļu saprotu, bet vēl jāpamācās" at bounding box center [219, 201] width 88 height 7
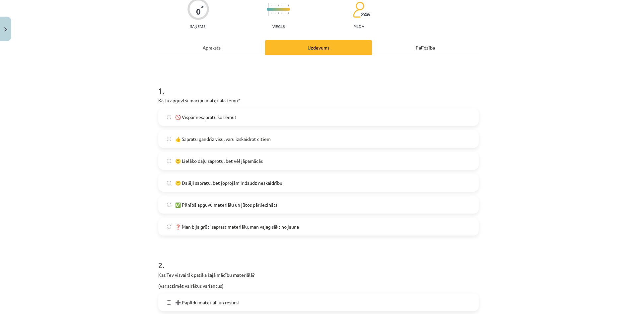
scroll to position [216, 0]
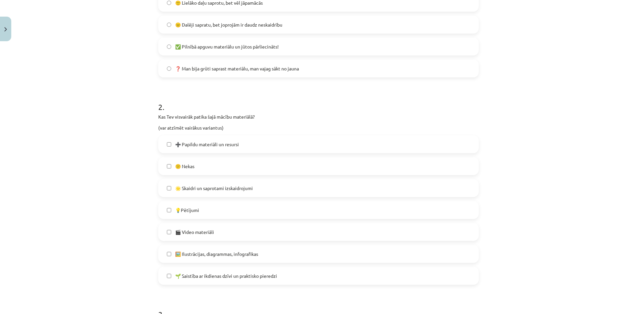
click at [188, 231] on span "🎬 Video materiāli" at bounding box center [194, 231] width 39 height 7
click at [179, 189] on span "🌟 Skaidri un saprotami izskaidrojumi" at bounding box center [214, 187] width 78 height 7
click at [221, 254] on span "🖼️ Ilustrācijas, diagrammas, infografikas" at bounding box center [216, 253] width 83 height 7
click at [216, 278] on span "🌱 Saistība ar ikdienas dzīvi un praktisko pieredzi" at bounding box center [226, 275] width 102 height 7
click at [185, 209] on span "💡Pētījumi" at bounding box center [187, 209] width 24 height 7
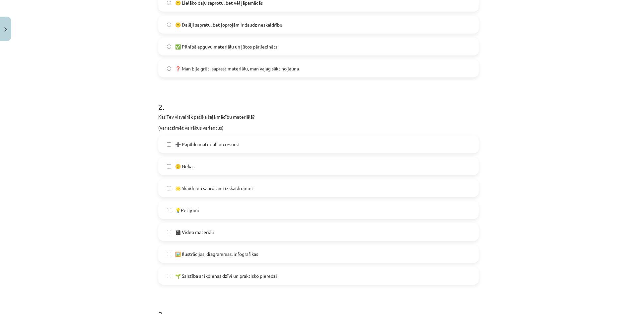
click at [189, 145] on span "➕ Papildu materiāli un resursi" at bounding box center [207, 144] width 64 height 7
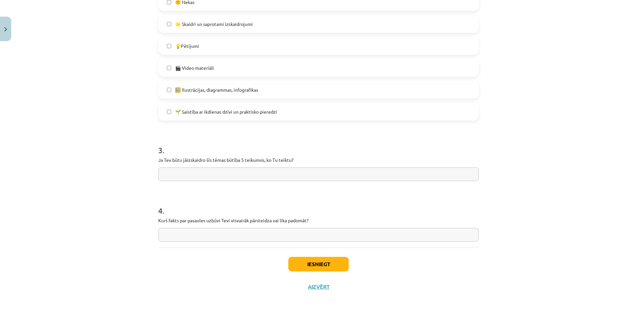
scroll to position [380, 0]
click at [193, 166] on div "3 . Ja Tev būtu jāizskaidro šīs tēmas būtība 5 teikumos, ko Tu teiktu?" at bounding box center [318, 156] width 321 height 47
click at [192, 170] on input "text" at bounding box center [318, 174] width 321 height 14
click at [231, 232] on input "text" at bounding box center [318, 234] width 321 height 14
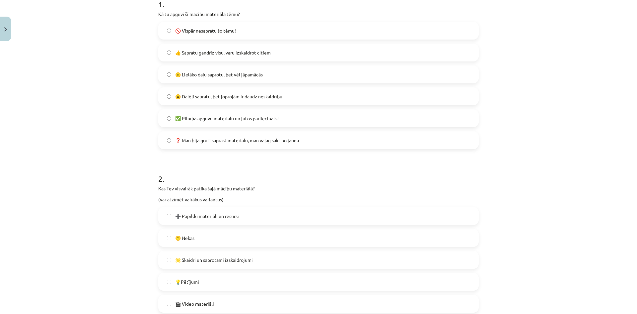
scroll to position [332, 0]
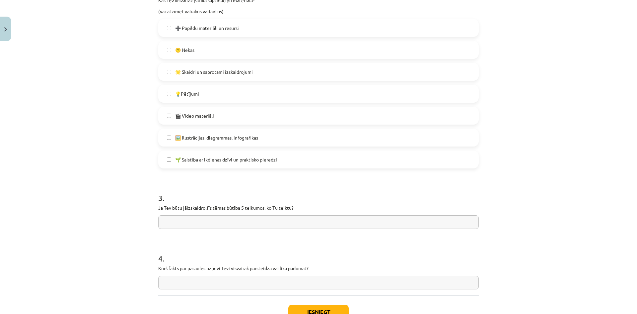
click at [190, 215] on input "text" at bounding box center [318, 222] width 321 height 14
click at [185, 280] on input "text" at bounding box center [318, 282] width 321 height 14
type input "*"
type input "**********"
click at [188, 221] on input "text" at bounding box center [318, 222] width 321 height 14
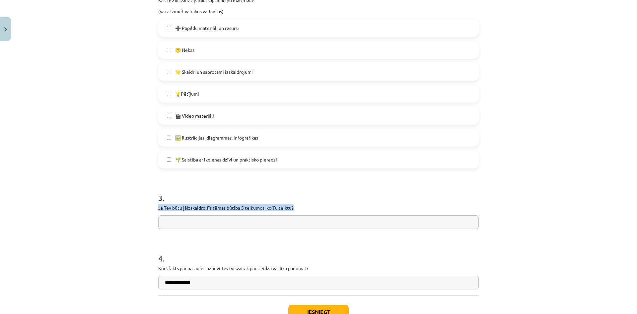
drag, startPoint x: 151, startPoint y: 203, endPoint x: 302, endPoint y: 209, distance: 151.4
click at [302, 209] on div "Mācību tēma: Dabaszinības - 10. klases 1.ieskaites mācību materiāls #7 Temata a…" at bounding box center [318, 157] width 637 height 314
copy p "Ja Tev būtu jāizskaidro šīs tēmas būtība 5 teikumos, ko Tu teiktu?"
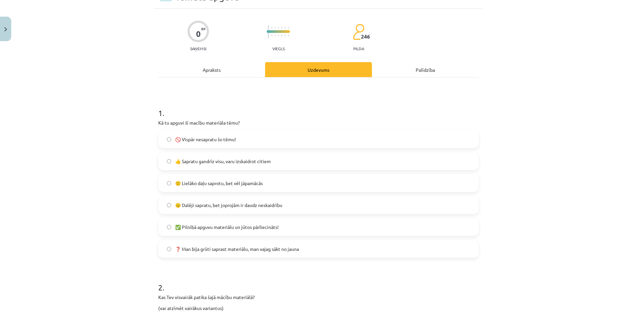
scroll to position [0, 0]
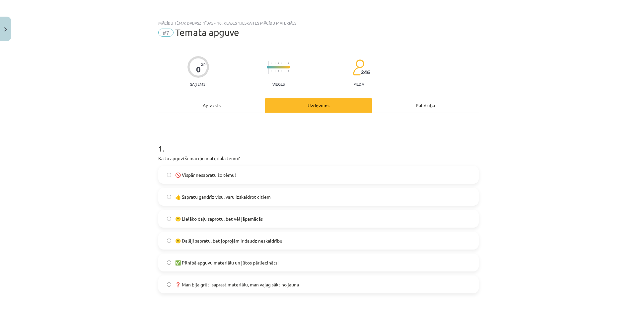
click at [213, 107] on div "Apraksts" at bounding box center [211, 105] width 107 height 15
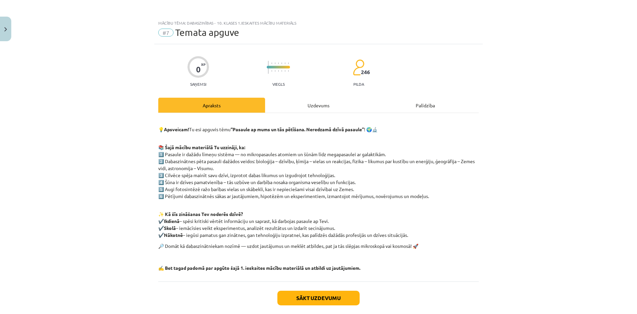
scroll to position [17, 0]
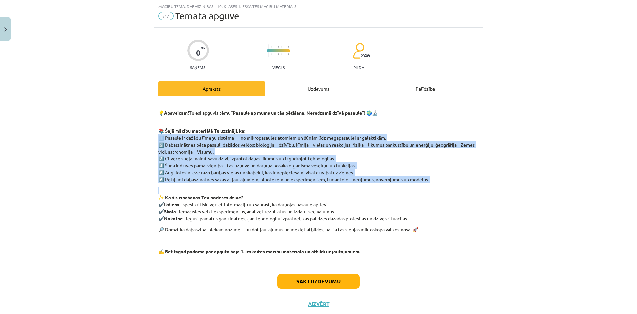
drag, startPoint x: 158, startPoint y: 135, endPoint x: 445, endPoint y: 184, distance: 291.2
click at [445, 184] on div "💡 Apsveicam! Tu esi apguvis tēmu “Pasaule ap mums un tās pētīšana. Neredzamā dz…" at bounding box center [318, 178] width 321 height 152
copy div "1️⃣ Pasaule ir dažādu līmeņu sistēma — no mikropasaules atomiem un šūnām līdz m…"
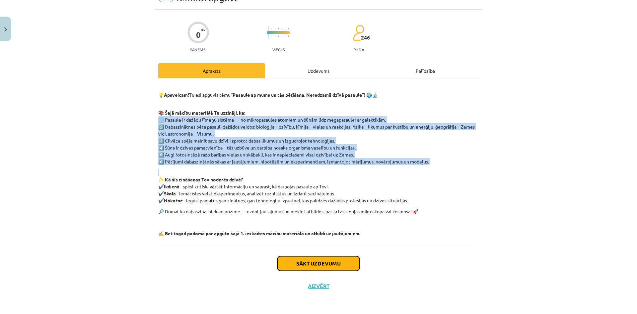
click at [328, 262] on button "Sākt uzdevumu" at bounding box center [318, 263] width 82 height 15
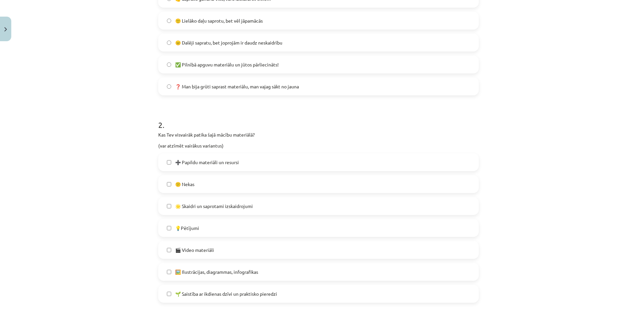
scroll to position [348, 0]
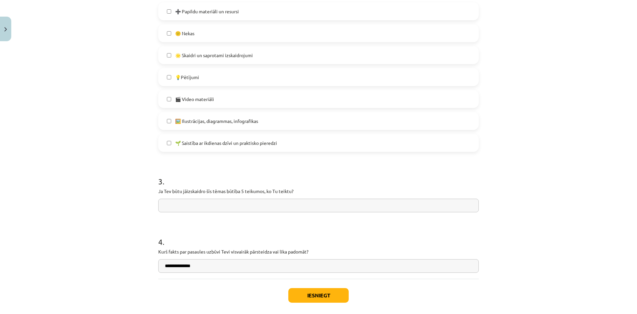
paste input "**********"
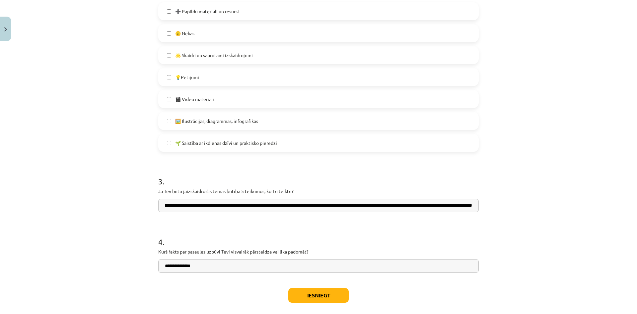
scroll to position [0, 1129]
type input "**********"
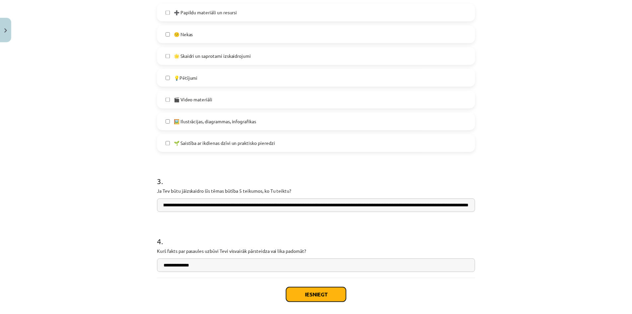
scroll to position [0, 0]
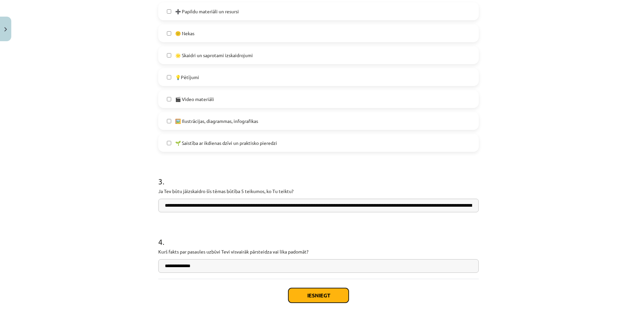
click at [313, 290] on button "Iesniegt" at bounding box center [318, 295] width 60 height 15
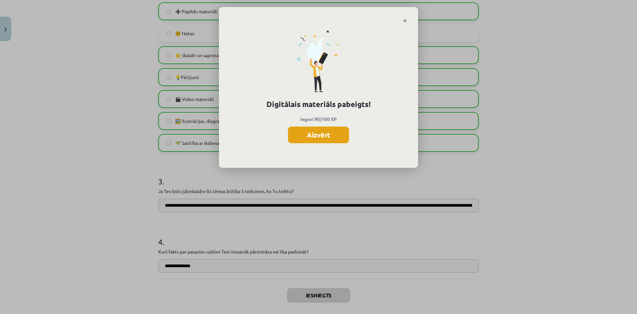
click at [331, 135] on button "Aizvērt" at bounding box center [318, 134] width 61 height 17
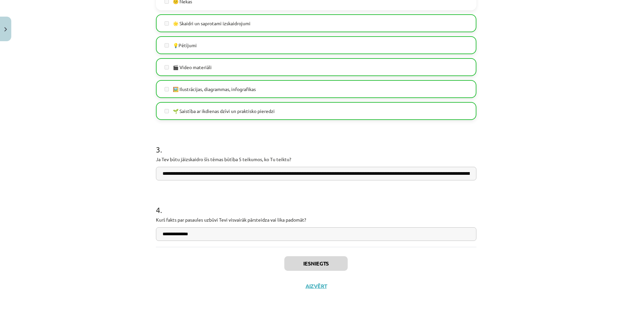
scroll to position [265, 0]
click at [315, 287] on button "Aizvērt" at bounding box center [316, 285] width 25 height 7
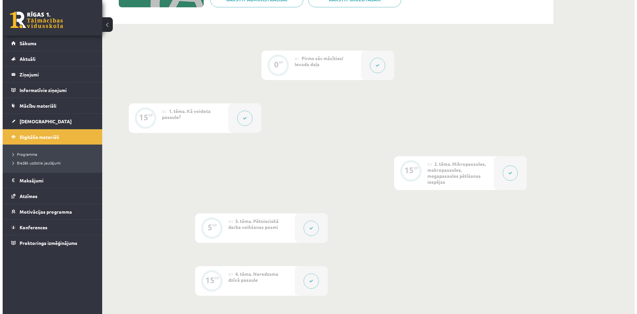
scroll to position [66, 0]
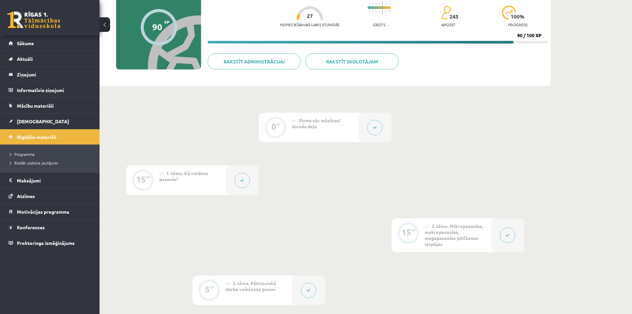
click at [245, 180] on button at bounding box center [242, 180] width 15 height 15
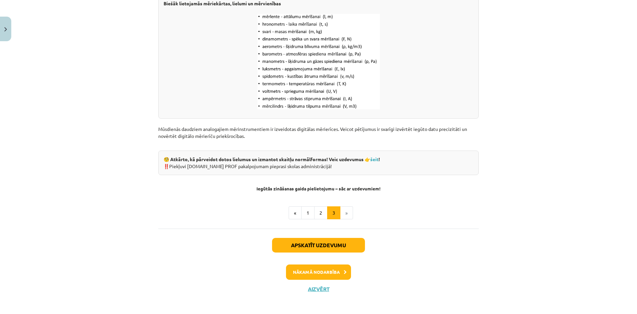
scroll to position [826, 0]
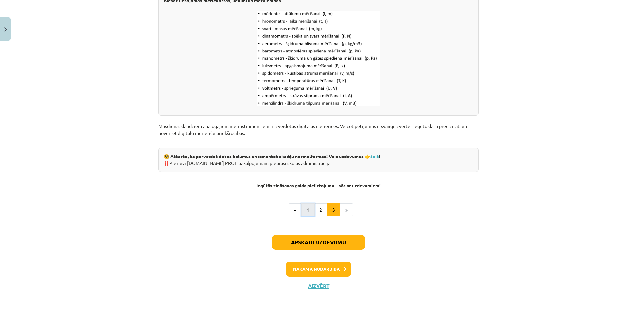
click at [303, 212] on button "1" at bounding box center [307, 209] width 13 height 13
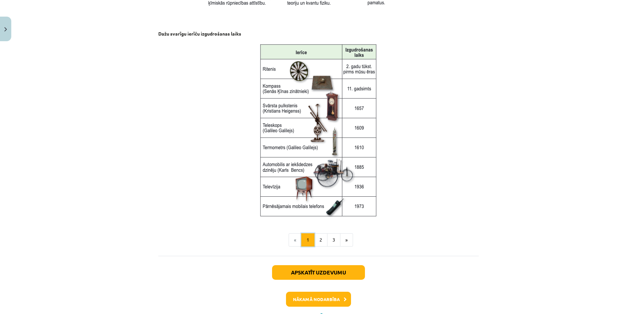
scroll to position [845, 0]
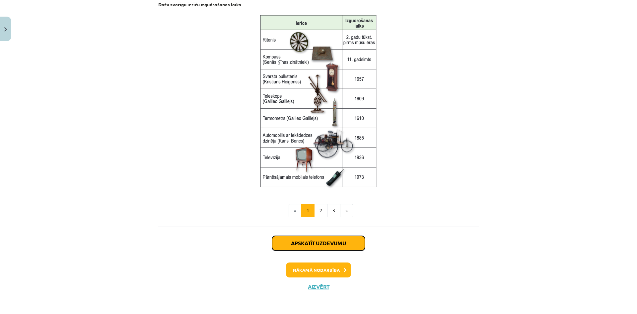
click at [311, 237] on button "Apskatīt uzdevumu" at bounding box center [318, 243] width 93 height 15
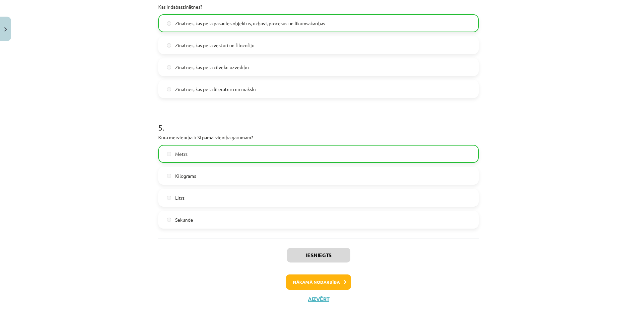
scroll to position [555, 0]
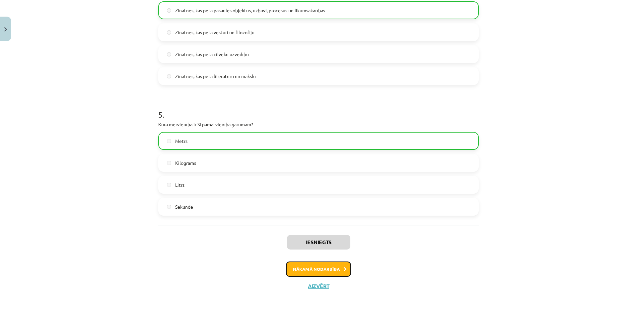
click at [323, 268] on button "Nākamā nodarbība" at bounding box center [318, 268] width 65 height 15
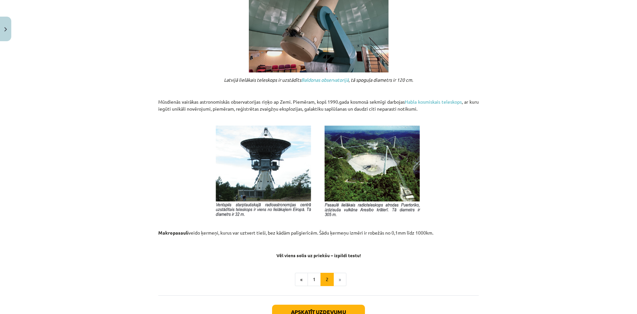
scroll to position [684, 0]
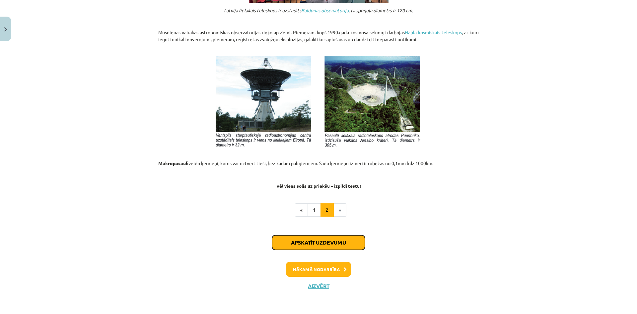
click at [316, 241] on button "Apskatīt uzdevumu" at bounding box center [318, 242] width 93 height 15
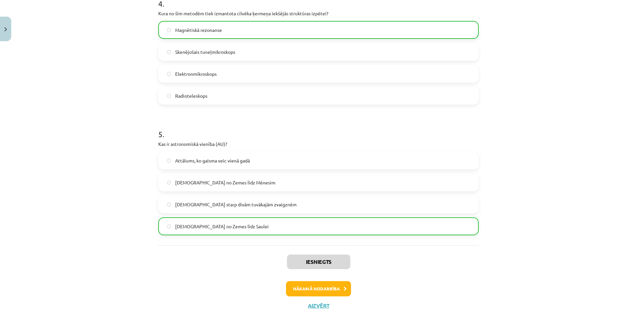
scroll to position [548, 0]
click at [324, 283] on button "Nākamā nodarbība" at bounding box center [318, 287] width 65 height 15
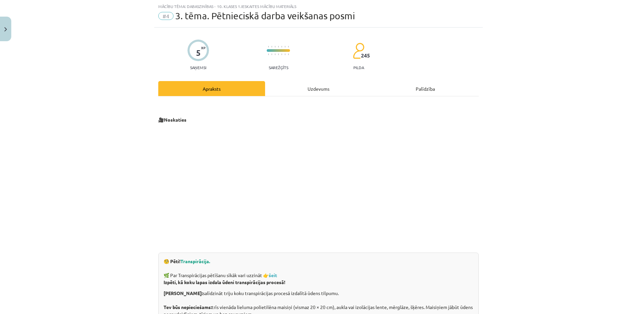
scroll to position [193, 0]
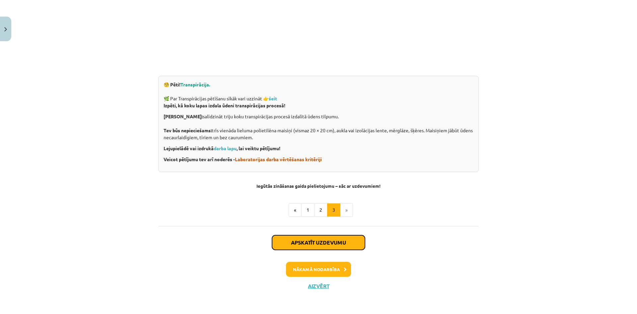
click at [316, 243] on button "Apskatīt uzdevumu" at bounding box center [318, 242] width 93 height 15
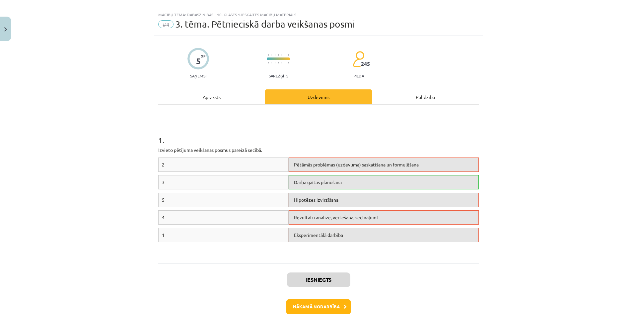
scroll to position [0, 0]
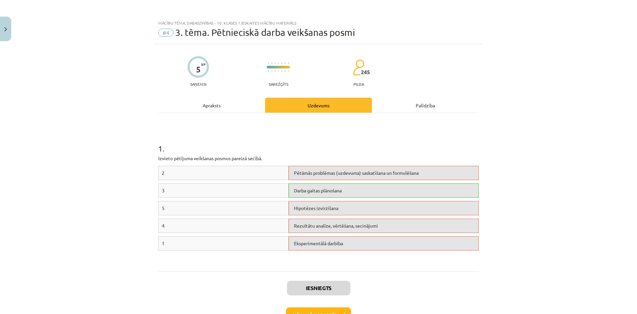
click at [211, 106] on div "Apraksts" at bounding box center [211, 105] width 107 height 15
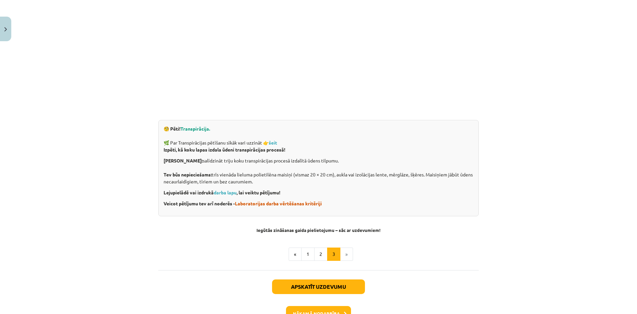
scroll to position [149, 0]
click at [333, 290] on button "Apskatīt uzdevumu" at bounding box center [318, 286] width 93 height 15
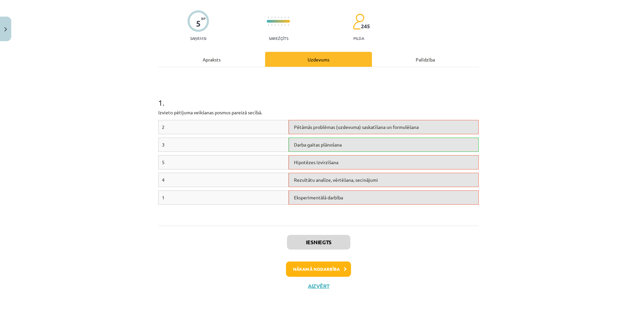
scroll to position [17, 0]
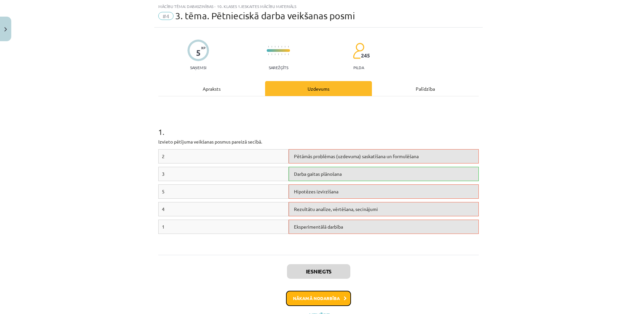
click at [330, 294] on button "Nākamā nodarbība" at bounding box center [318, 297] width 65 height 15
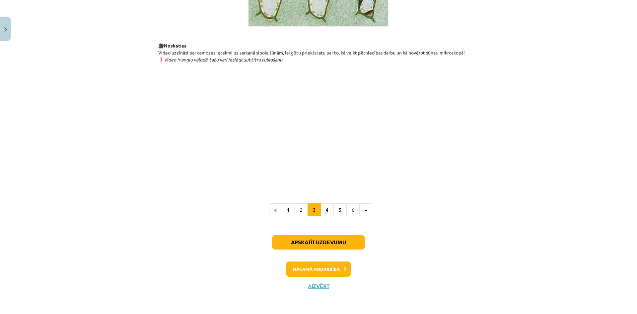
scroll to position [728, 0]
click at [323, 241] on button "Apskatīt uzdevumu" at bounding box center [318, 242] width 93 height 15
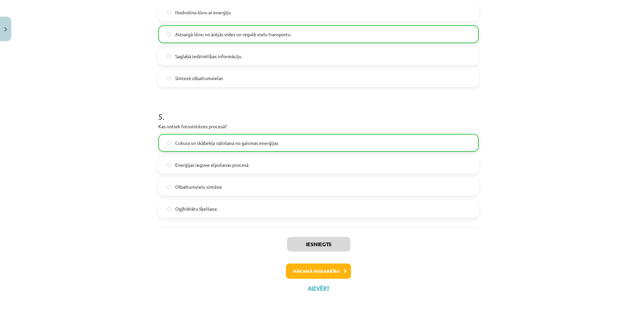
scroll to position [555, 0]
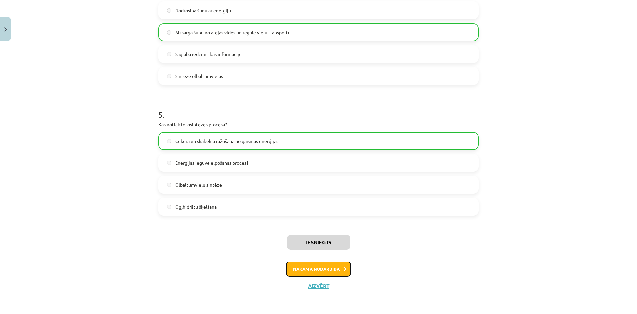
click at [330, 269] on button "Nākamā nodarbība" at bounding box center [318, 268] width 65 height 15
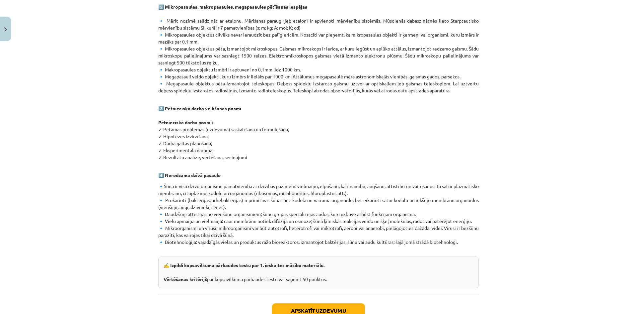
scroll to position [315, 0]
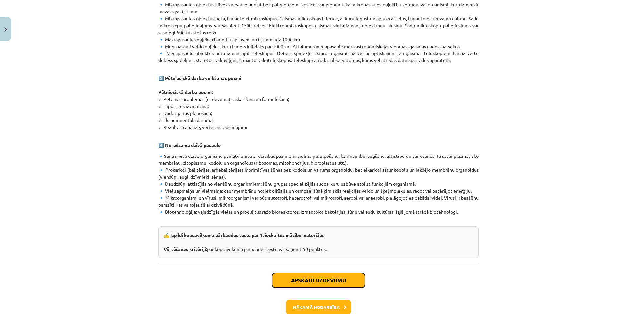
click at [333, 277] on button "Apskatīt uzdevumu" at bounding box center [318, 280] width 93 height 15
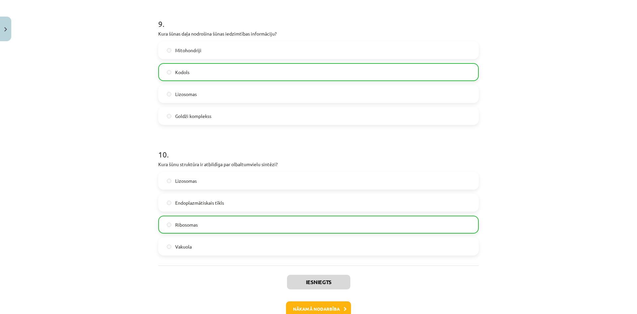
scroll to position [1208, 0]
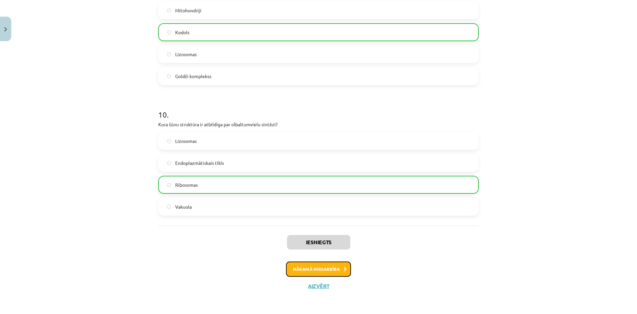
click at [320, 270] on button "Nākamā nodarbība" at bounding box center [318, 268] width 65 height 15
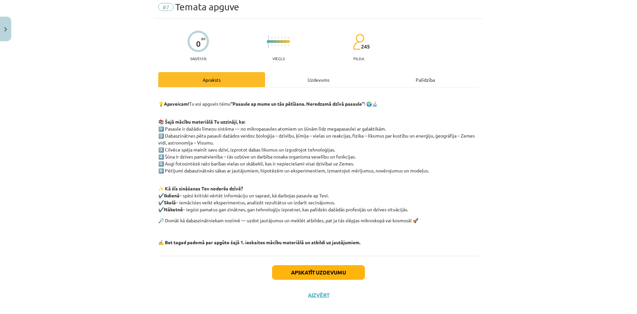
scroll to position [35, 0]
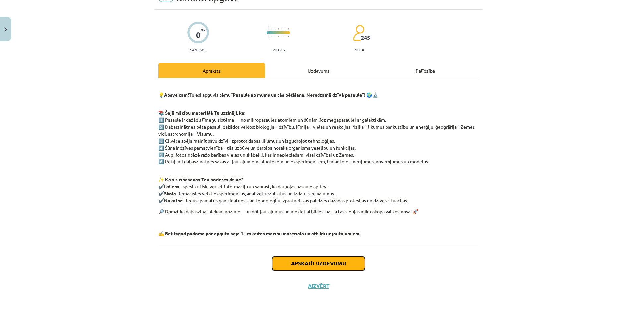
click at [318, 265] on button "Apskatīt uzdevumu" at bounding box center [318, 263] width 93 height 15
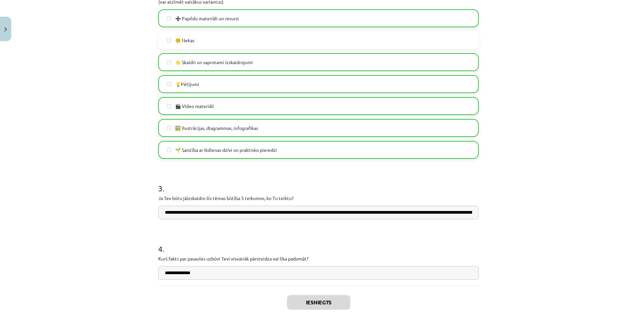
scroll to position [380, 0]
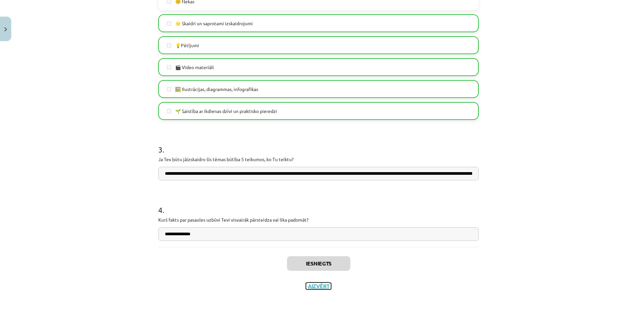
click at [310, 287] on button "Aizvērt" at bounding box center [318, 285] width 25 height 7
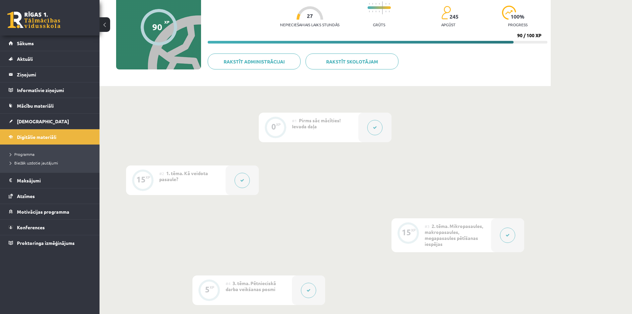
click at [241, 182] on icon at bounding box center [242, 180] width 4 height 4
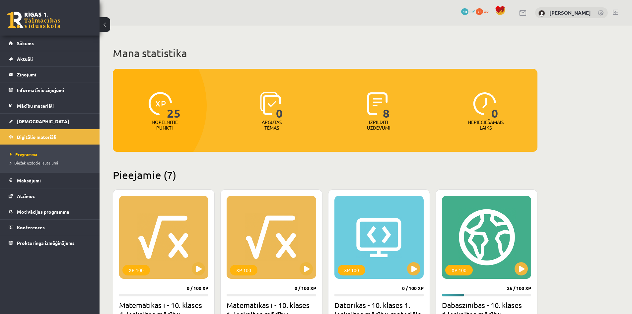
scroll to position [128, 0]
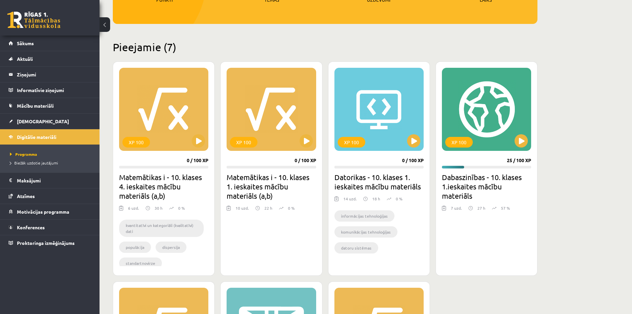
click at [472, 193] on h2 "Dabaszinības - 10. klases 1.ieskaites mācību materiāls" at bounding box center [486, 186] width 89 height 28
click at [519, 143] on button at bounding box center [521, 140] width 13 height 13
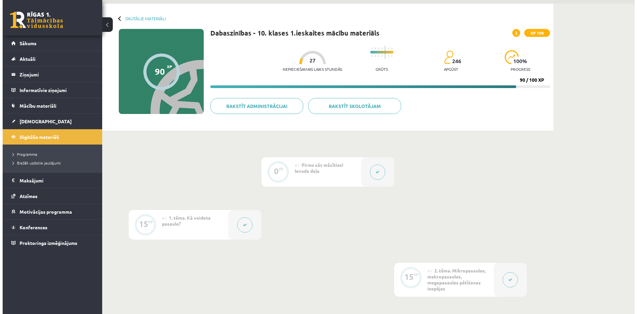
scroll to position [33, 0]
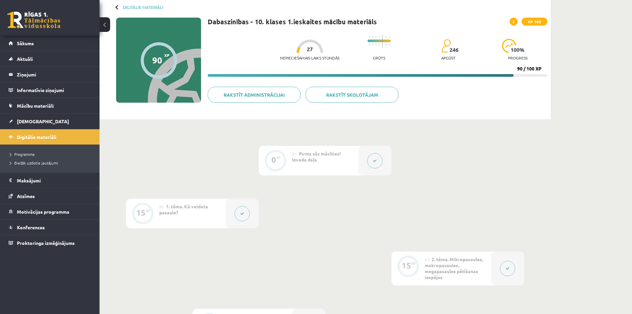
click at [243, 215] on button at bounding box center [242, 213] width 15 height 15
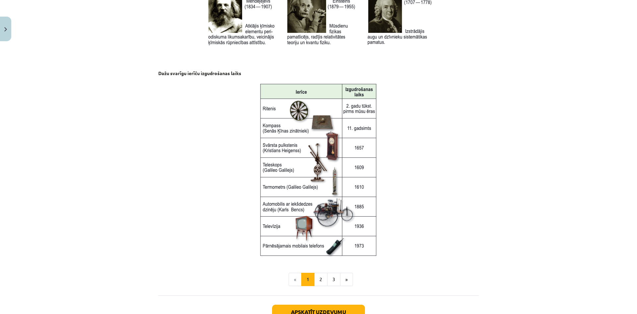
scroll to position [845, 0]
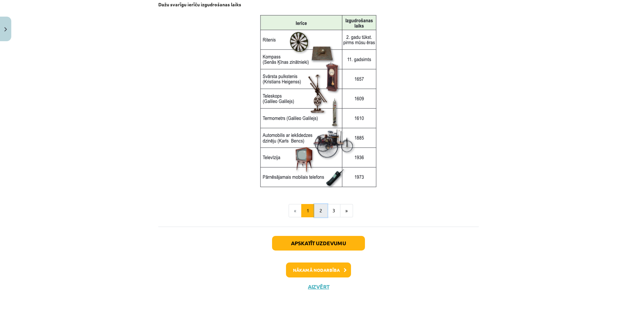
click at [319, 211] on button "2" at bounding box center [320, 210] width 13 height 13
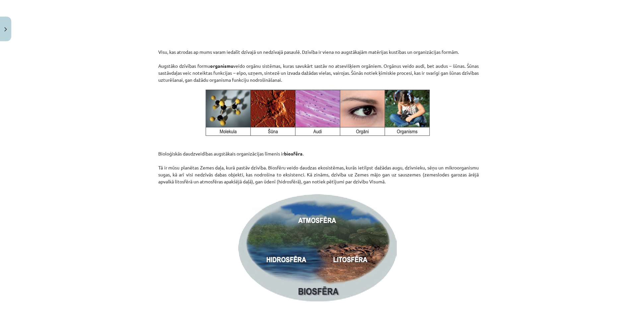
scroll to position [958, 0]
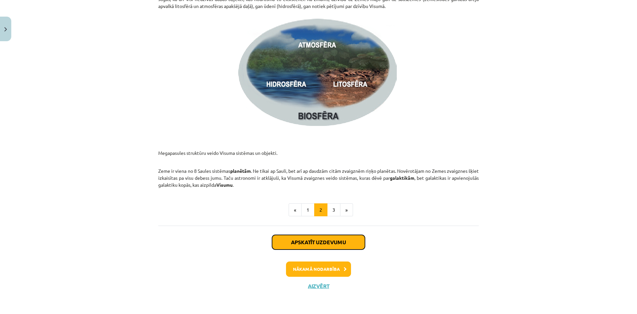
click at [326, 240] on button "Apskatīt uzdevumu" at bounding box center [318, 242] width 93 height 15
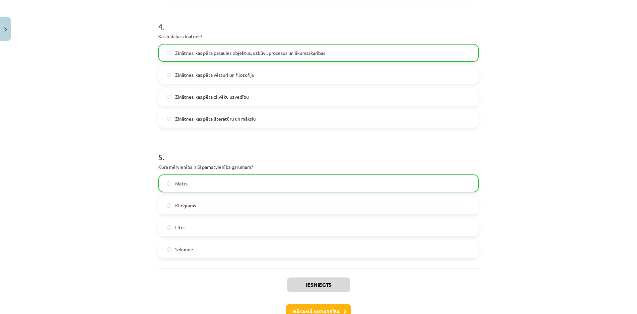
scroll to position [555, 0]
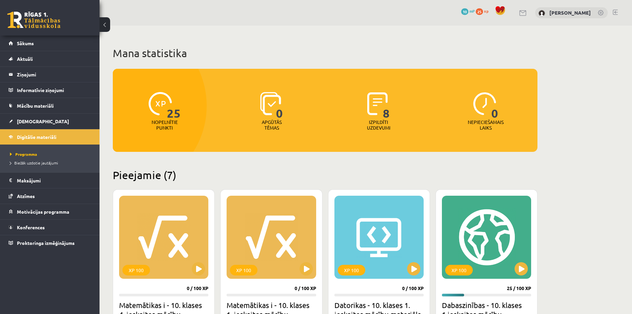
scroll to position [128, 0]
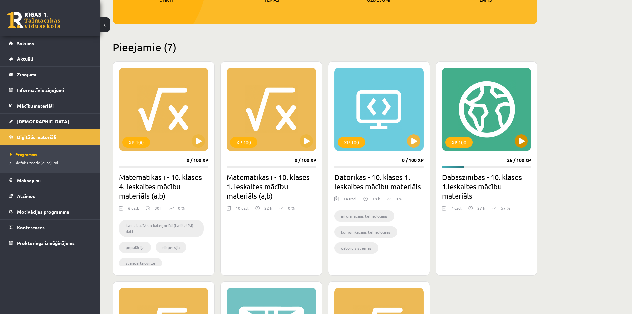
click at [481, 142] on div "XP 100" at bounding box center [486, 109] width 89 height 83
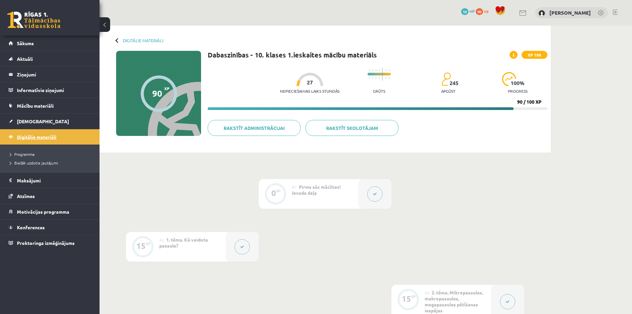
click at [27, 137] on span "Digitālie materiāli" at bounding box center [36, 137] width 39 height 6
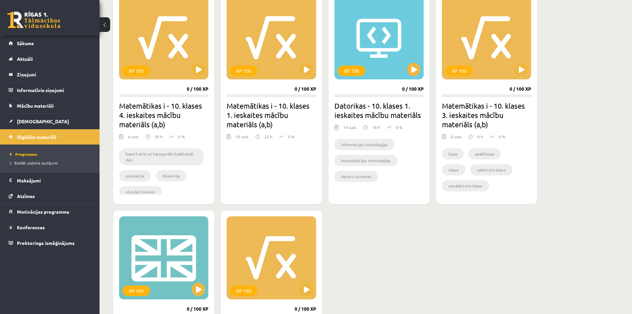
scroll to position [232, 0]
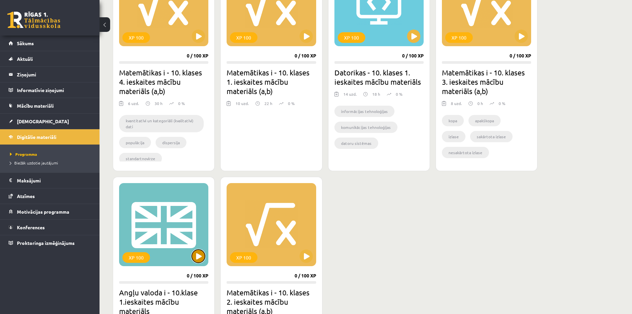
click at [199, 256] on button at bounding box center [198, 255] width 13 height 13
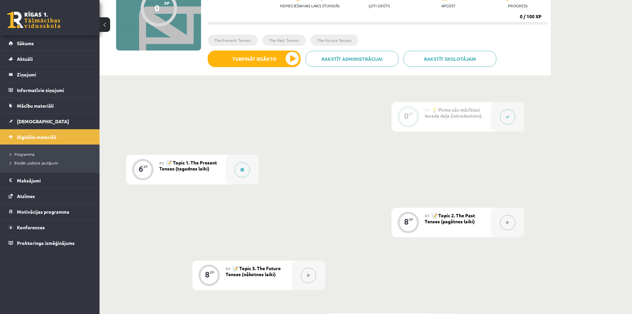
scroll to position [100, 0]
